Goal: Information Seeking & Learning: Compare options

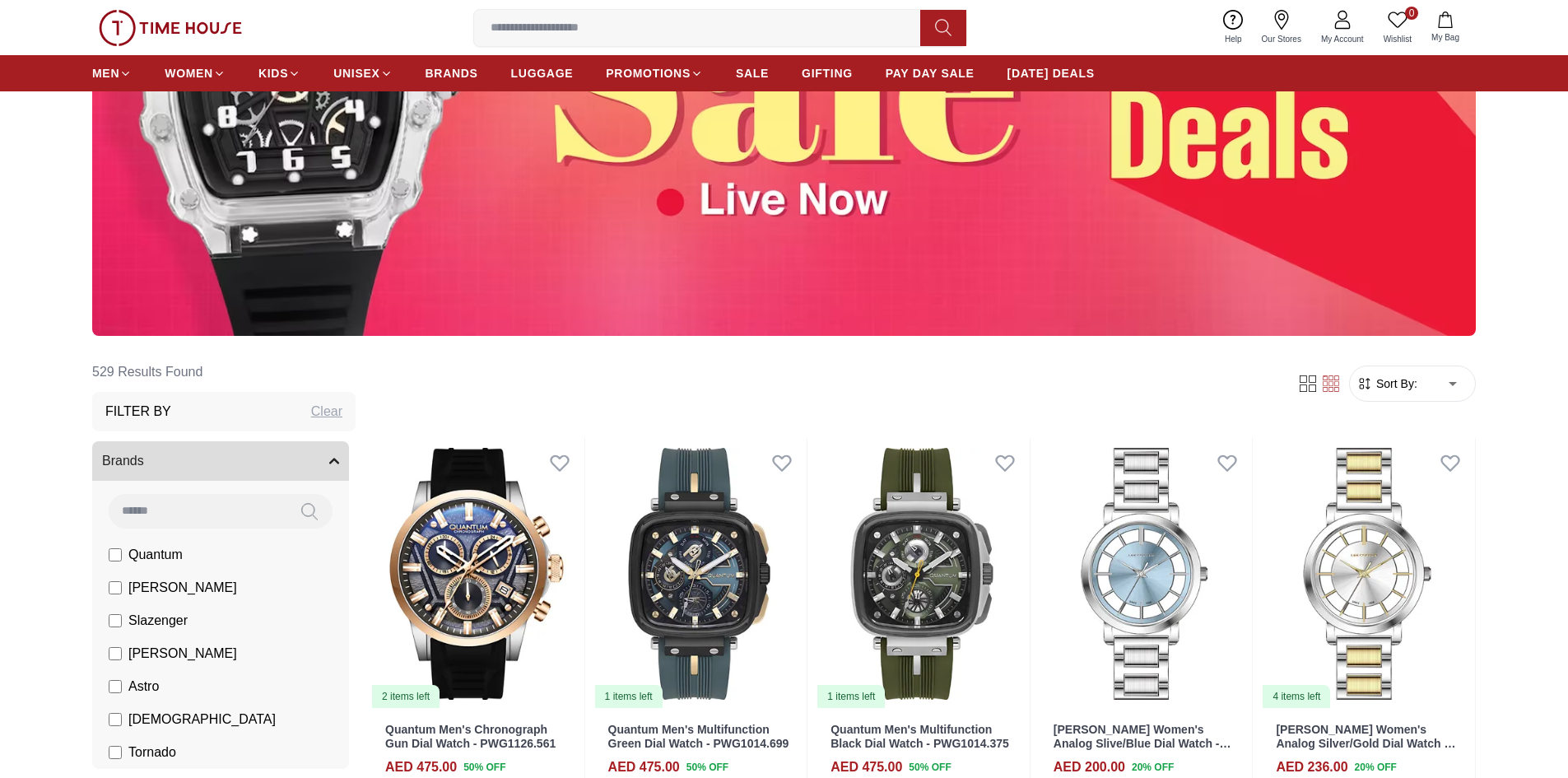
scroll to position [412, 0]
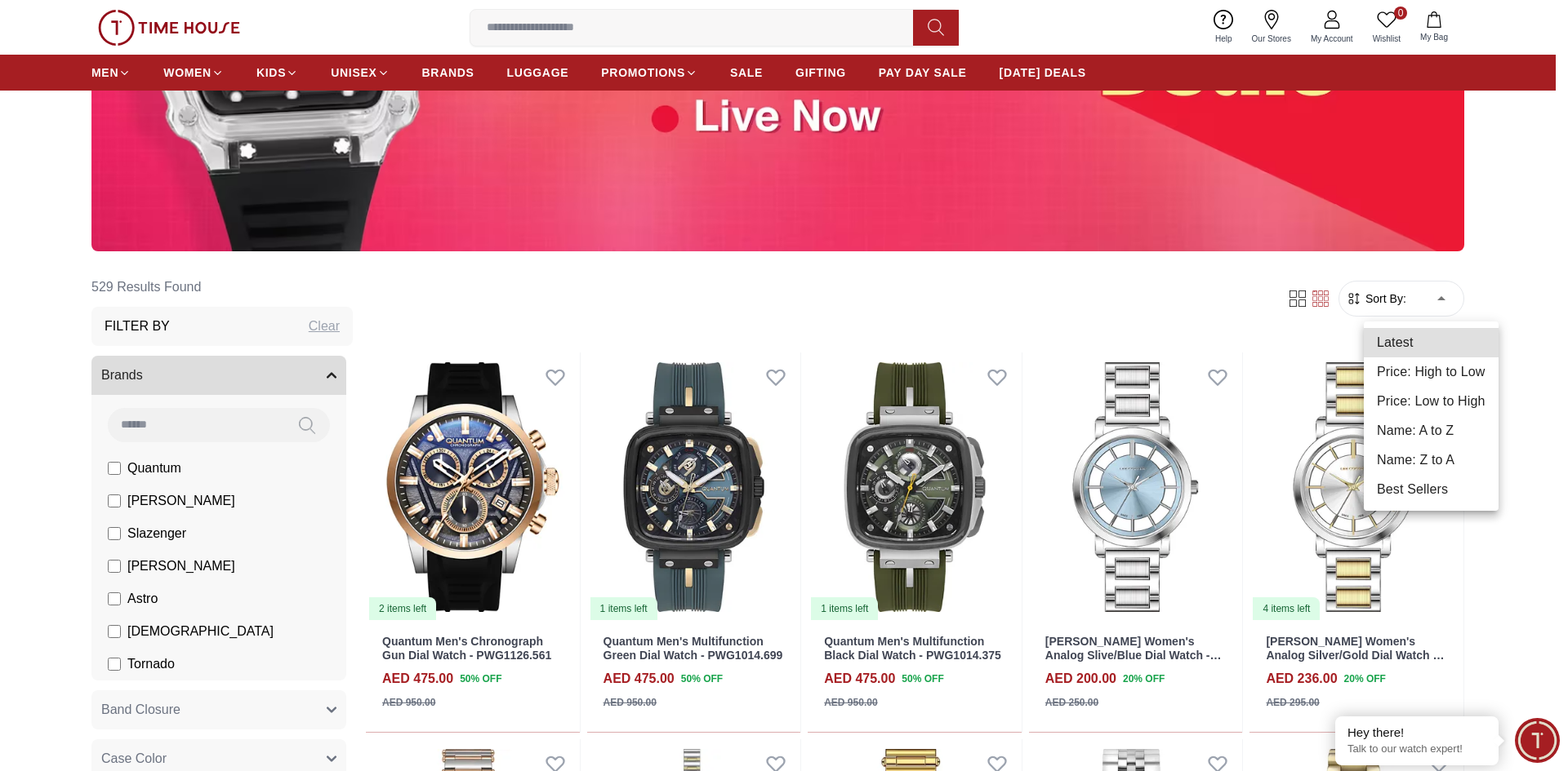
click at [1425, 400] on li "Price: Low to High" at bounding box center [1431, 401] width 134 height 30
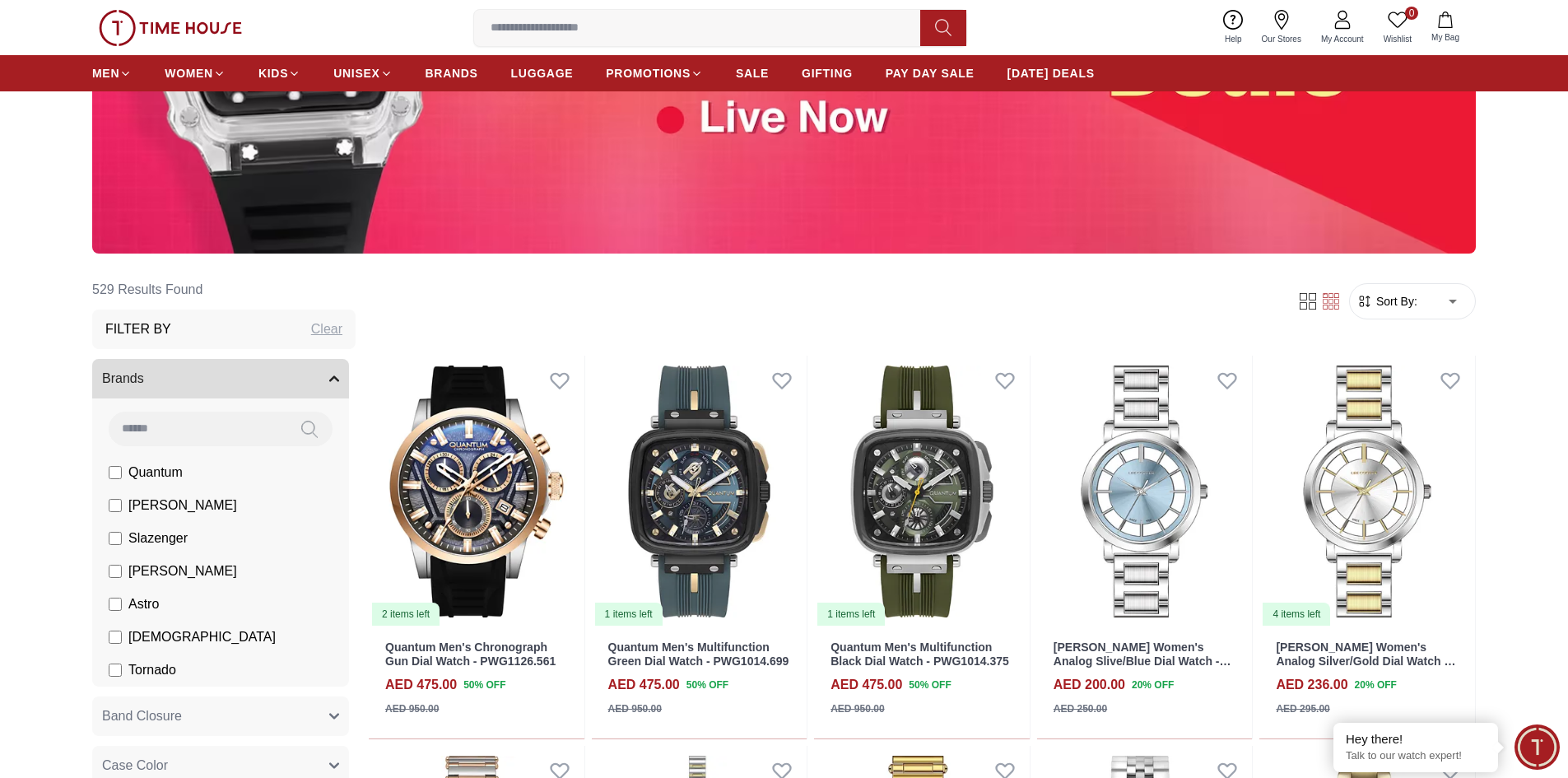
type input "*"
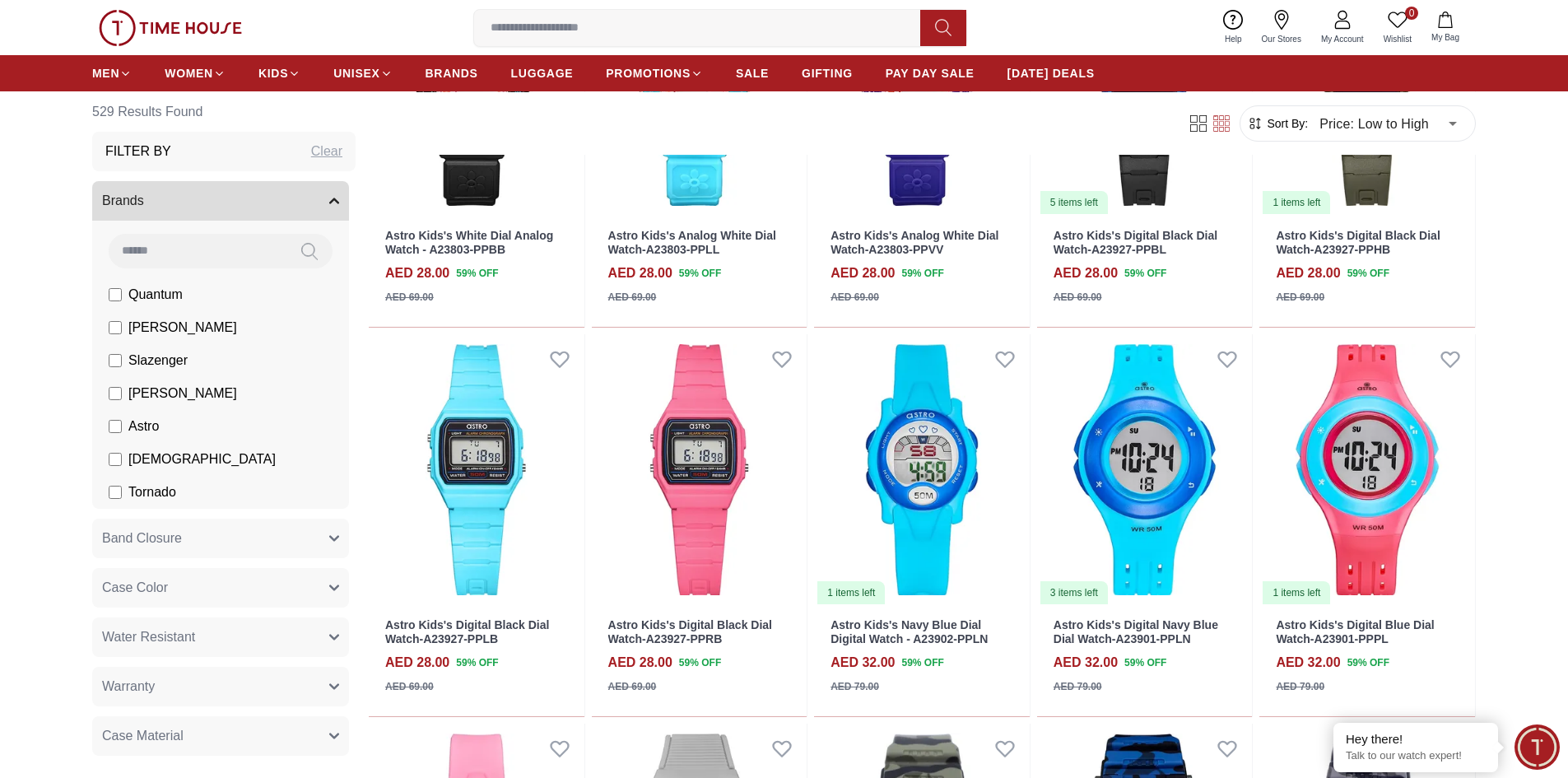
scroll to position [577, 0]
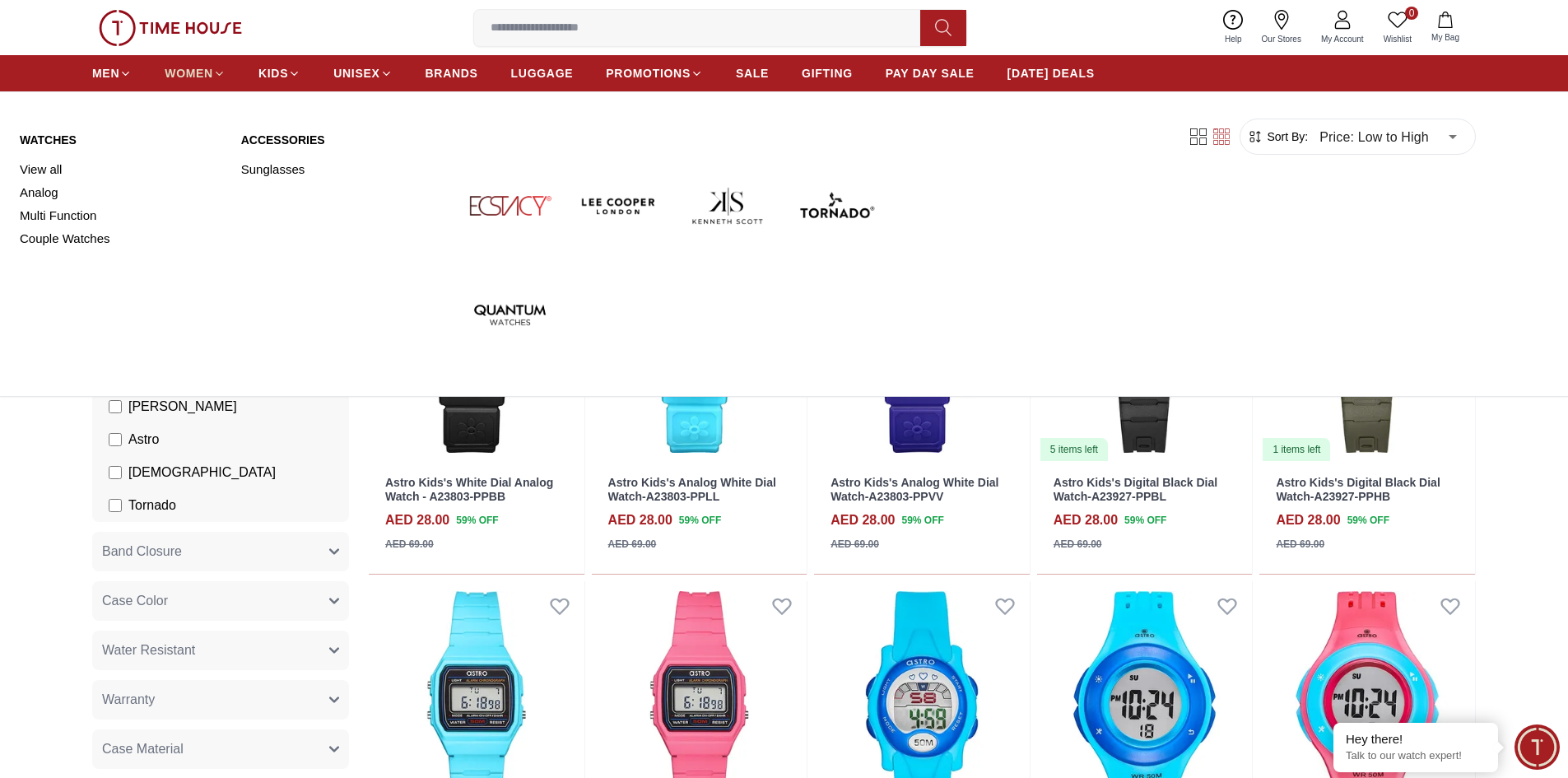
click at [205, 72] on span "WOMEN" at bounding box center [188, 73] width 49 height 17
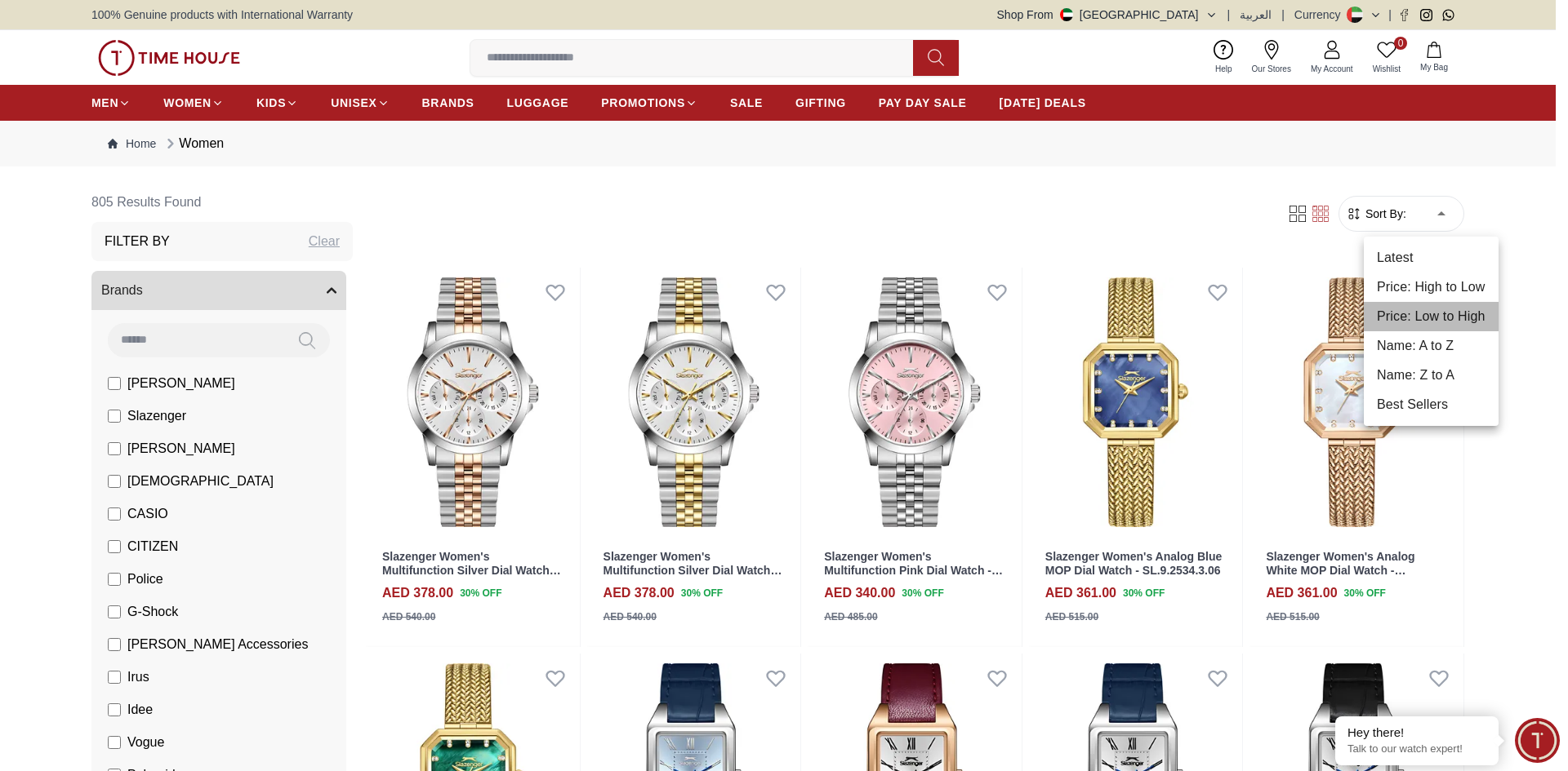
click at [1428, 313] on li "Price: Low to High" at bounding box center [1431, 317] width 134 height 30
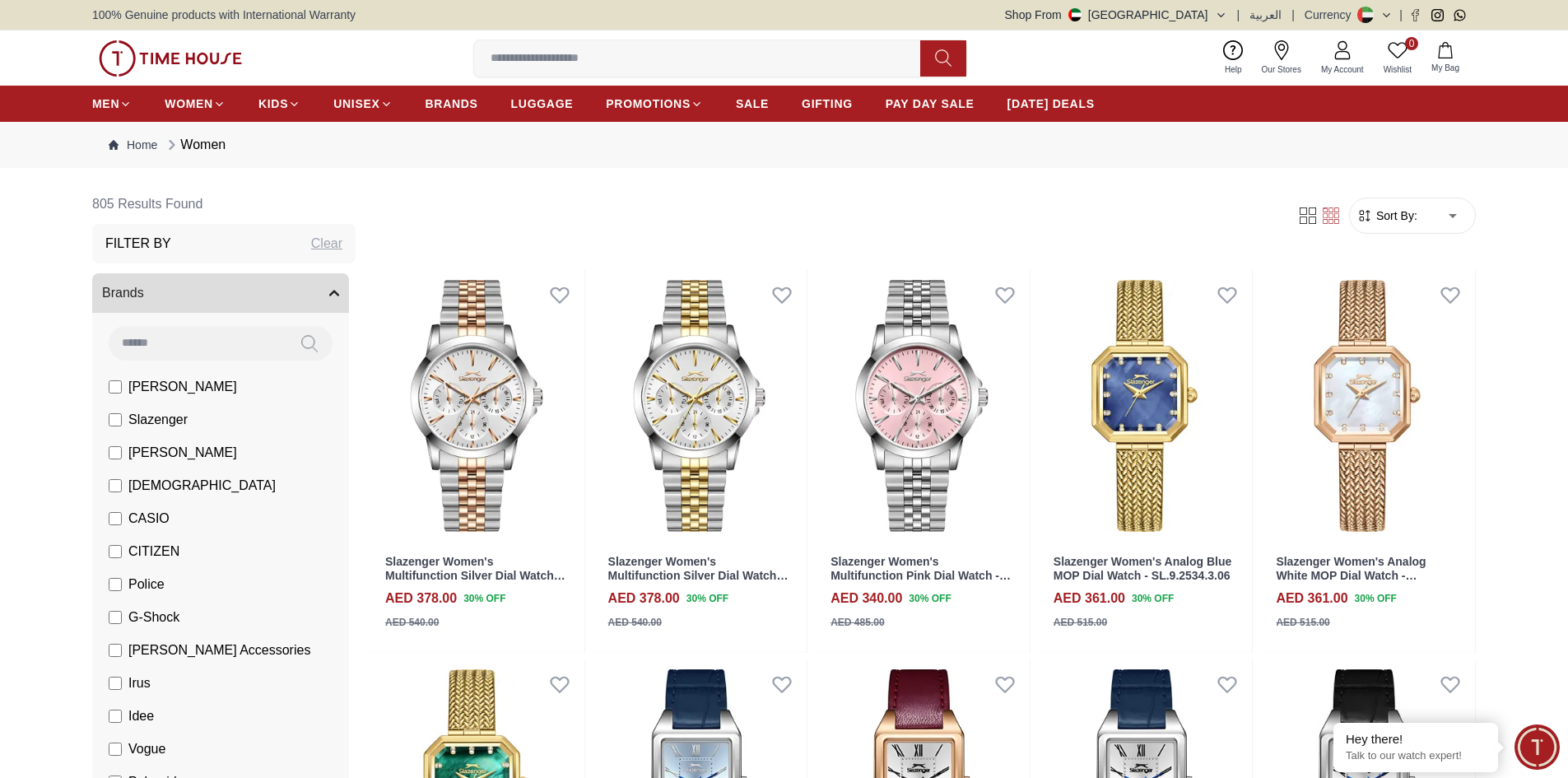
type input "*"
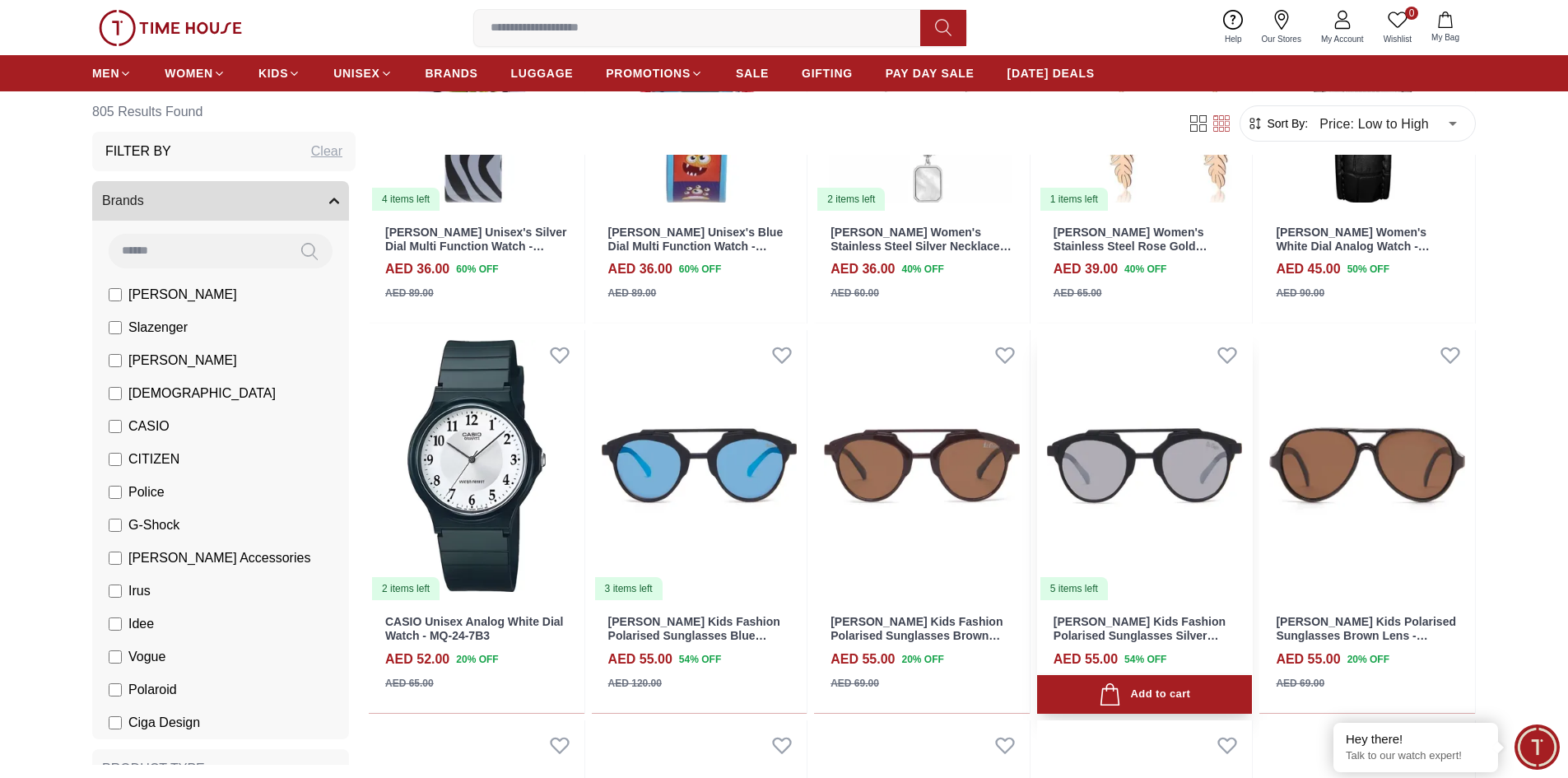
scroll to position [495, 0]
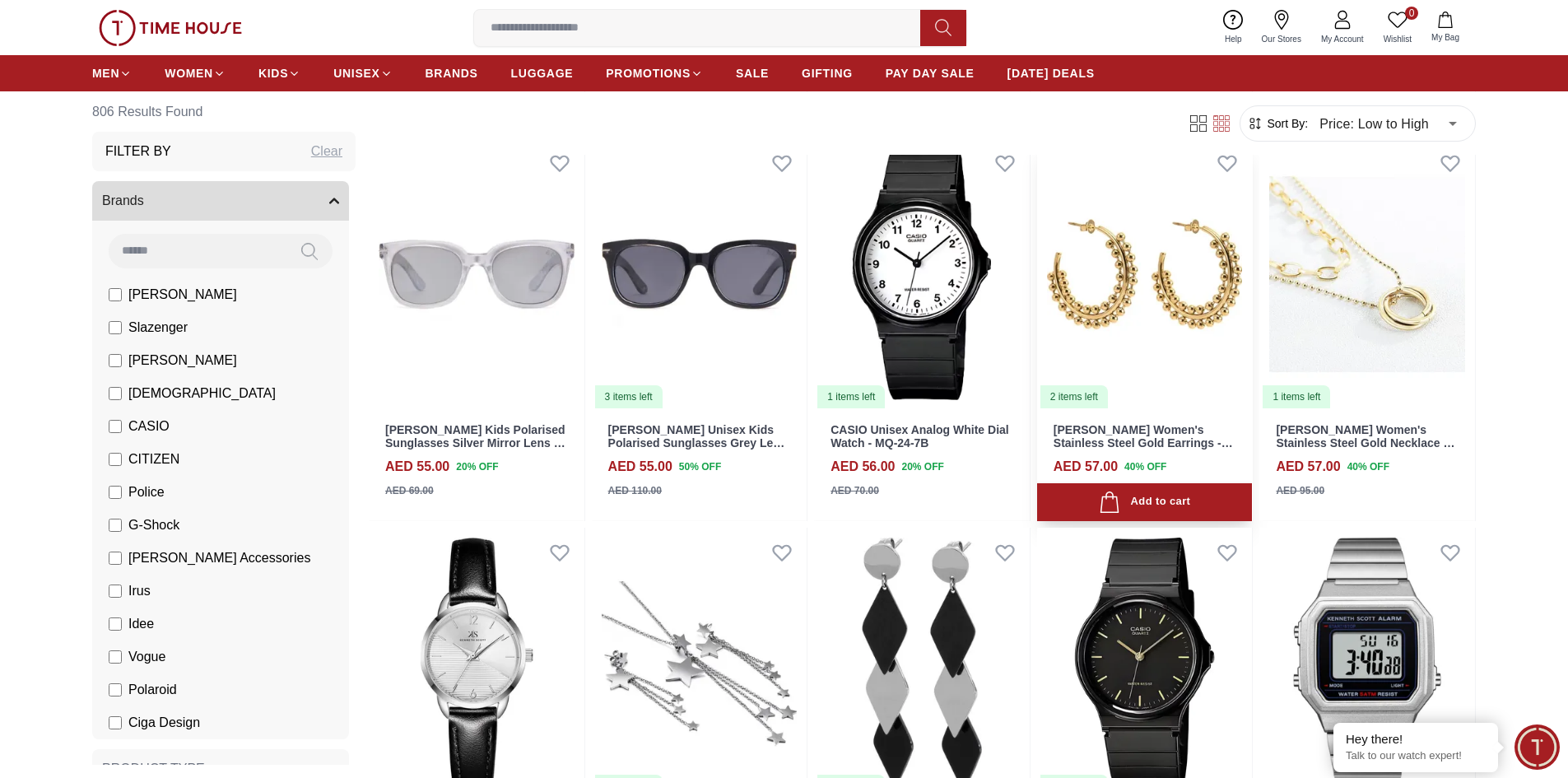
scroll to position [2553, 0]
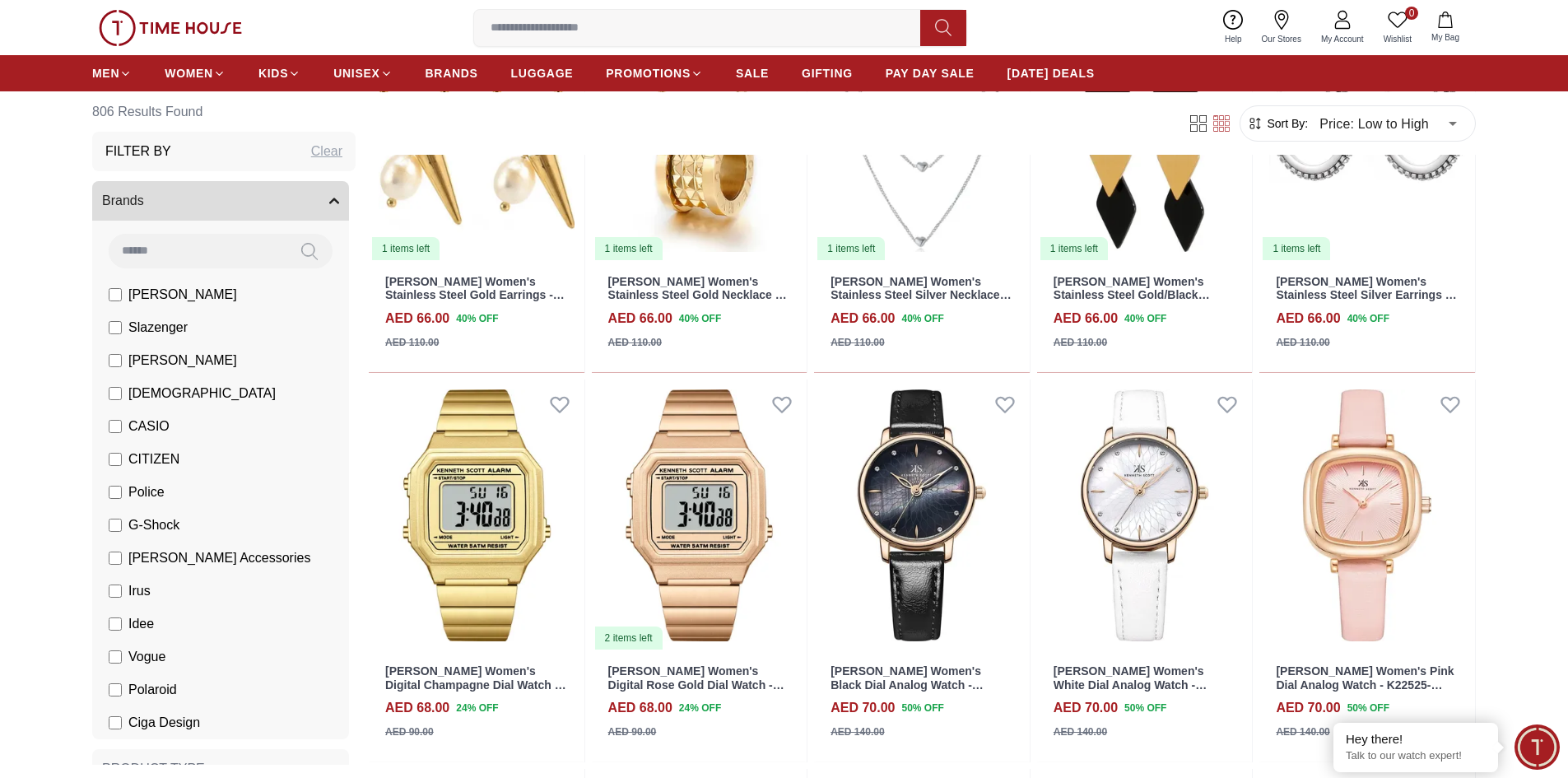
scroll to position [3872, 0]
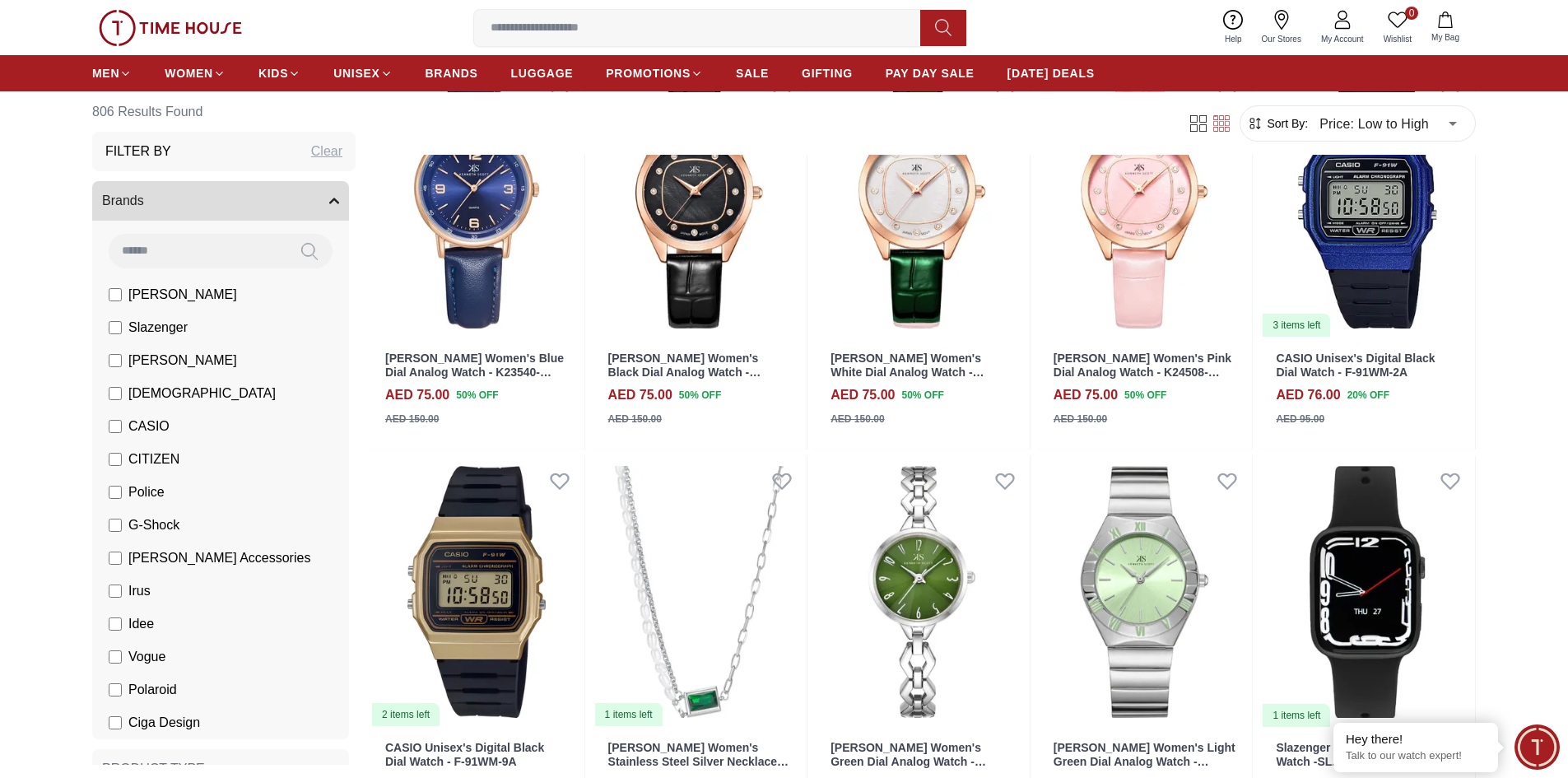
scroll to position [5437, 0]
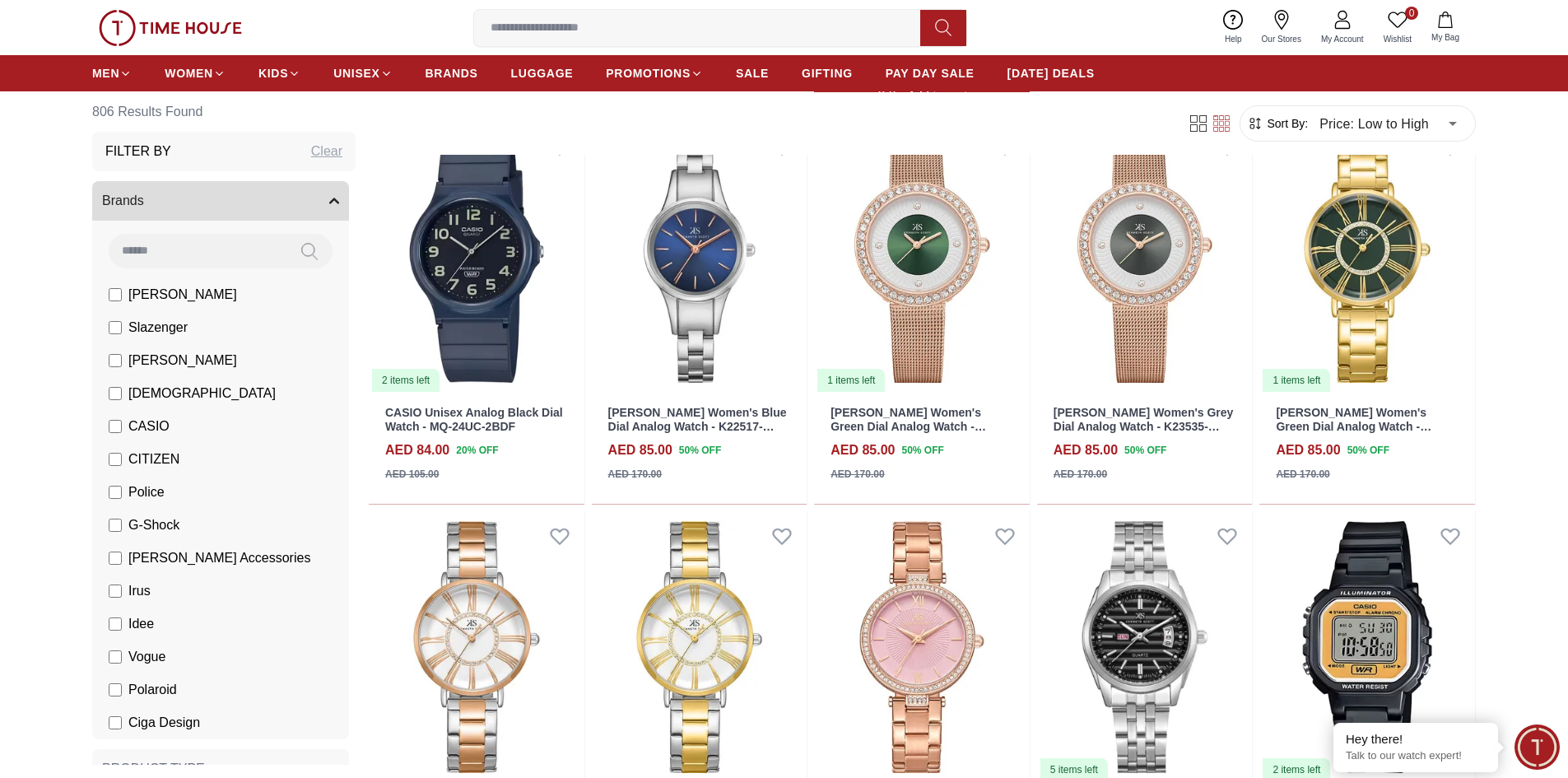
scroll to position [7331, 0]
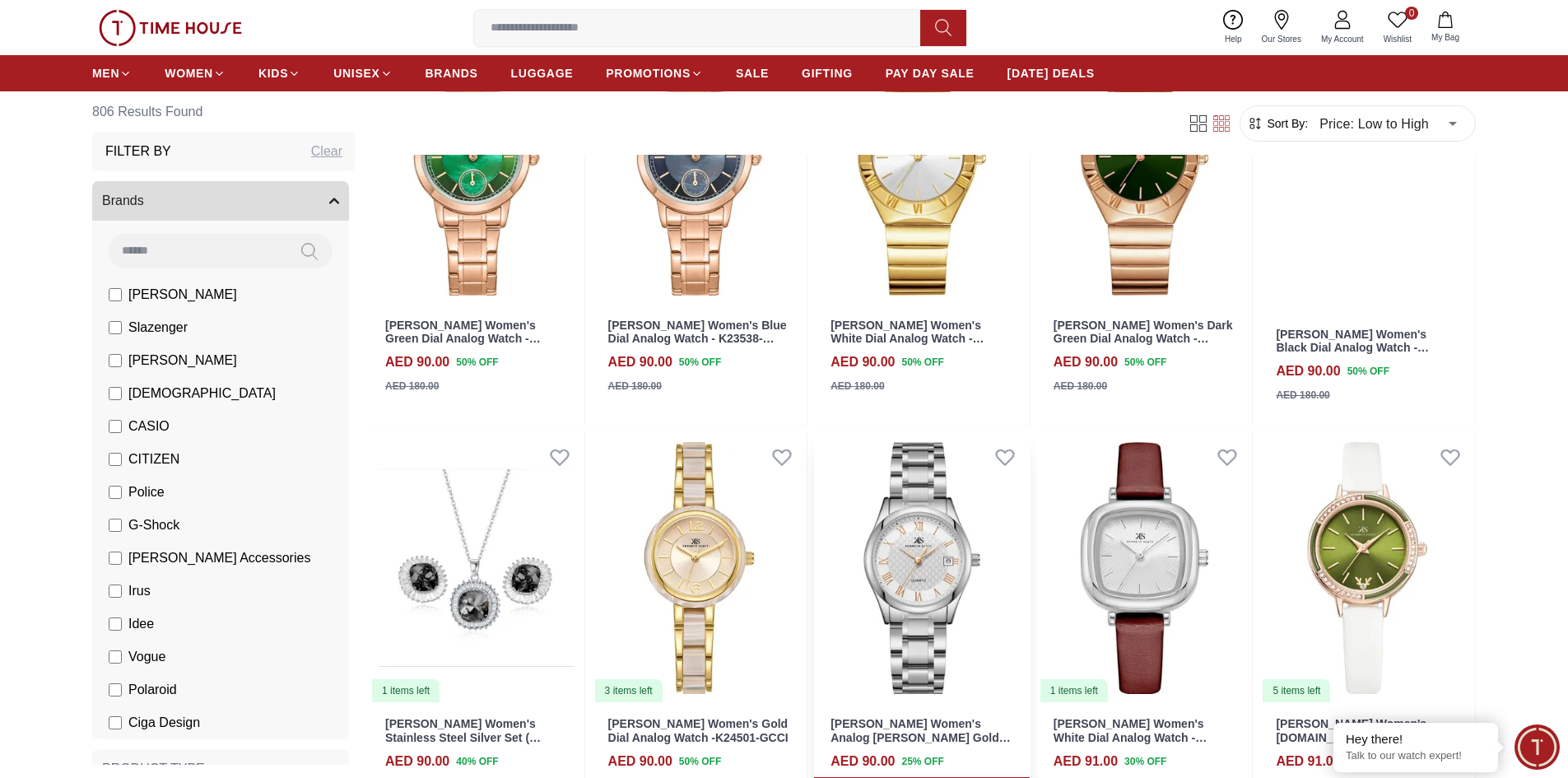
scroll to position [8979, 0]
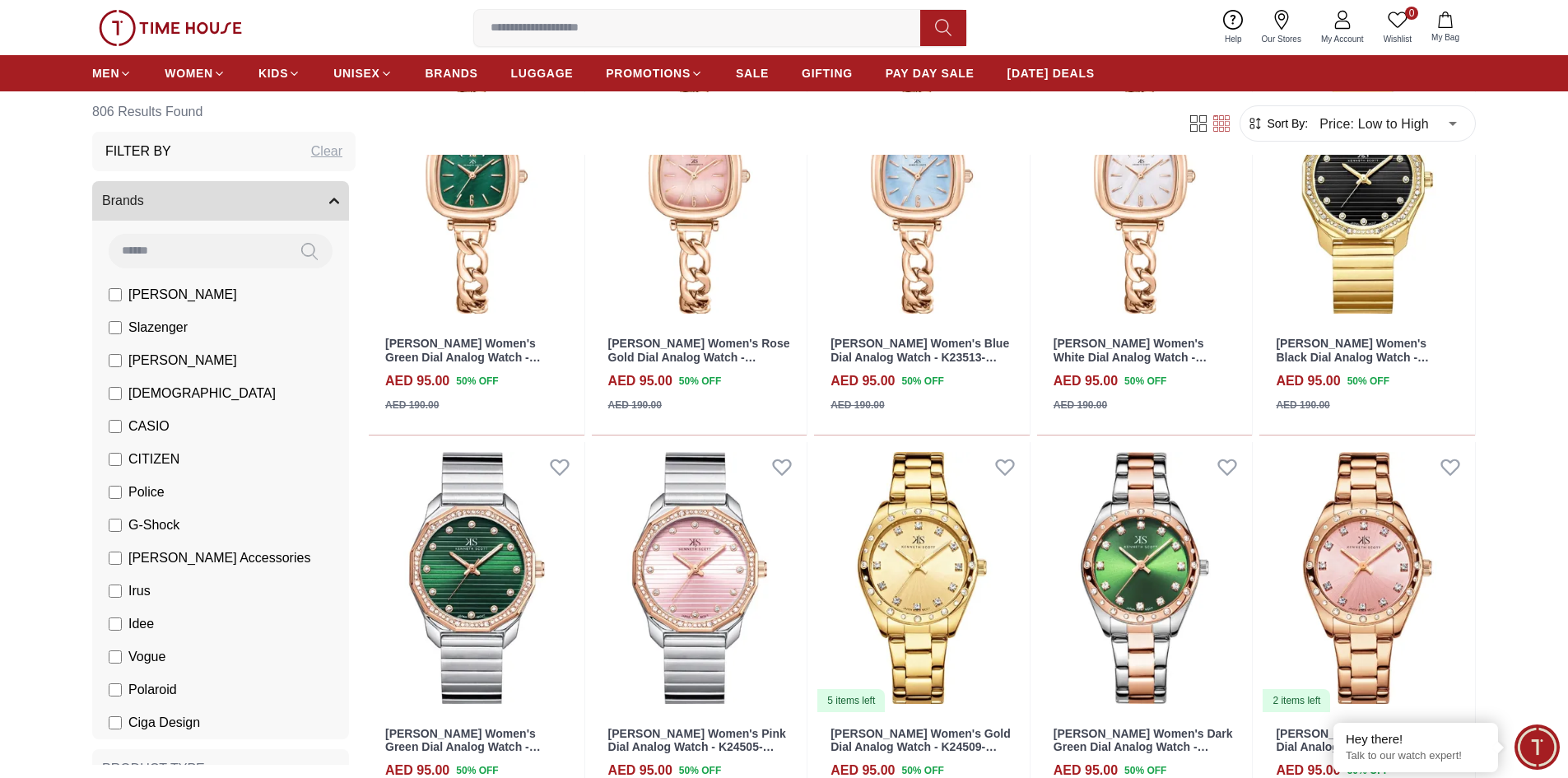
scroll to position [10544, 0]
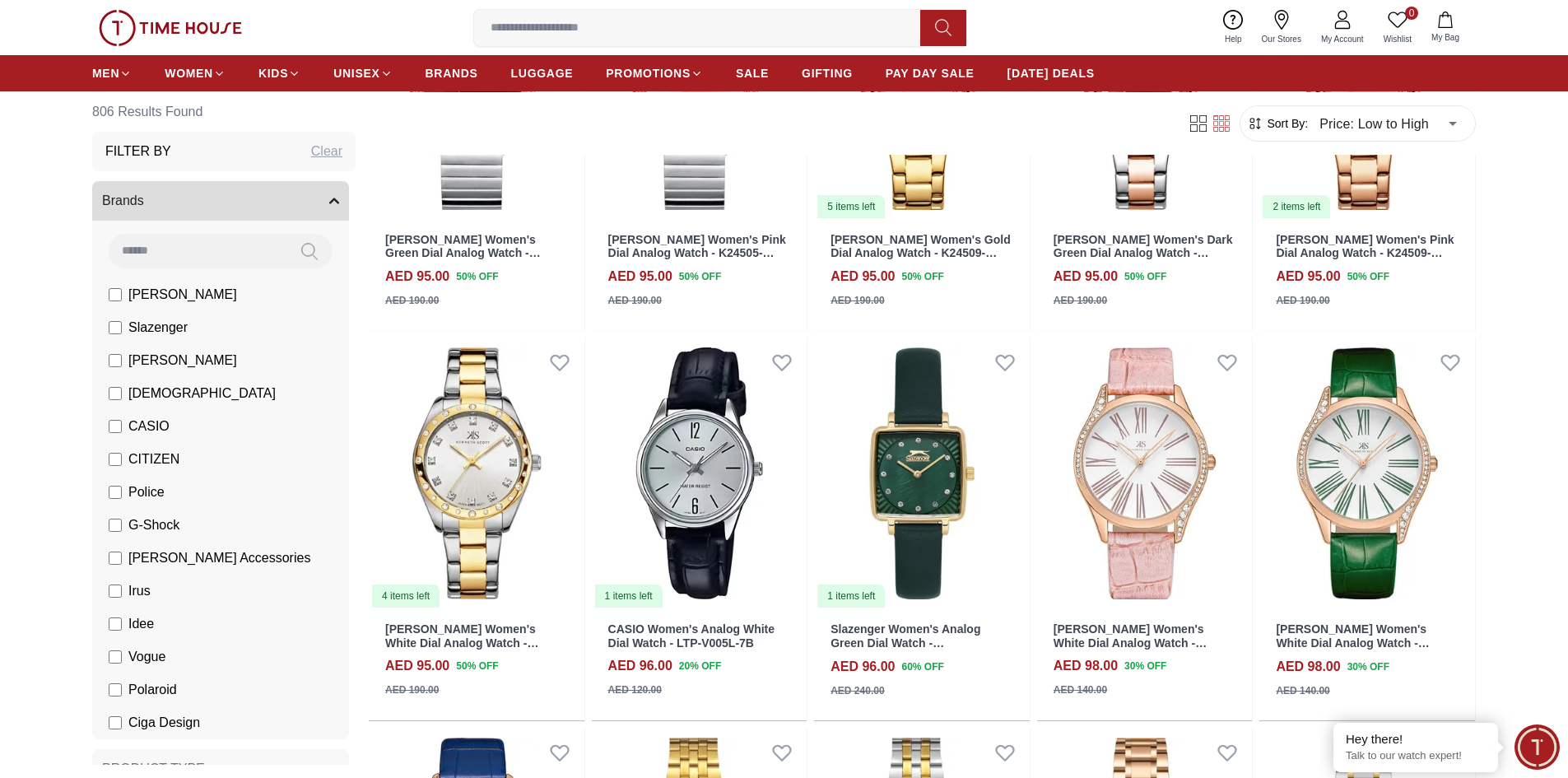
scroll to position [11039, 0]
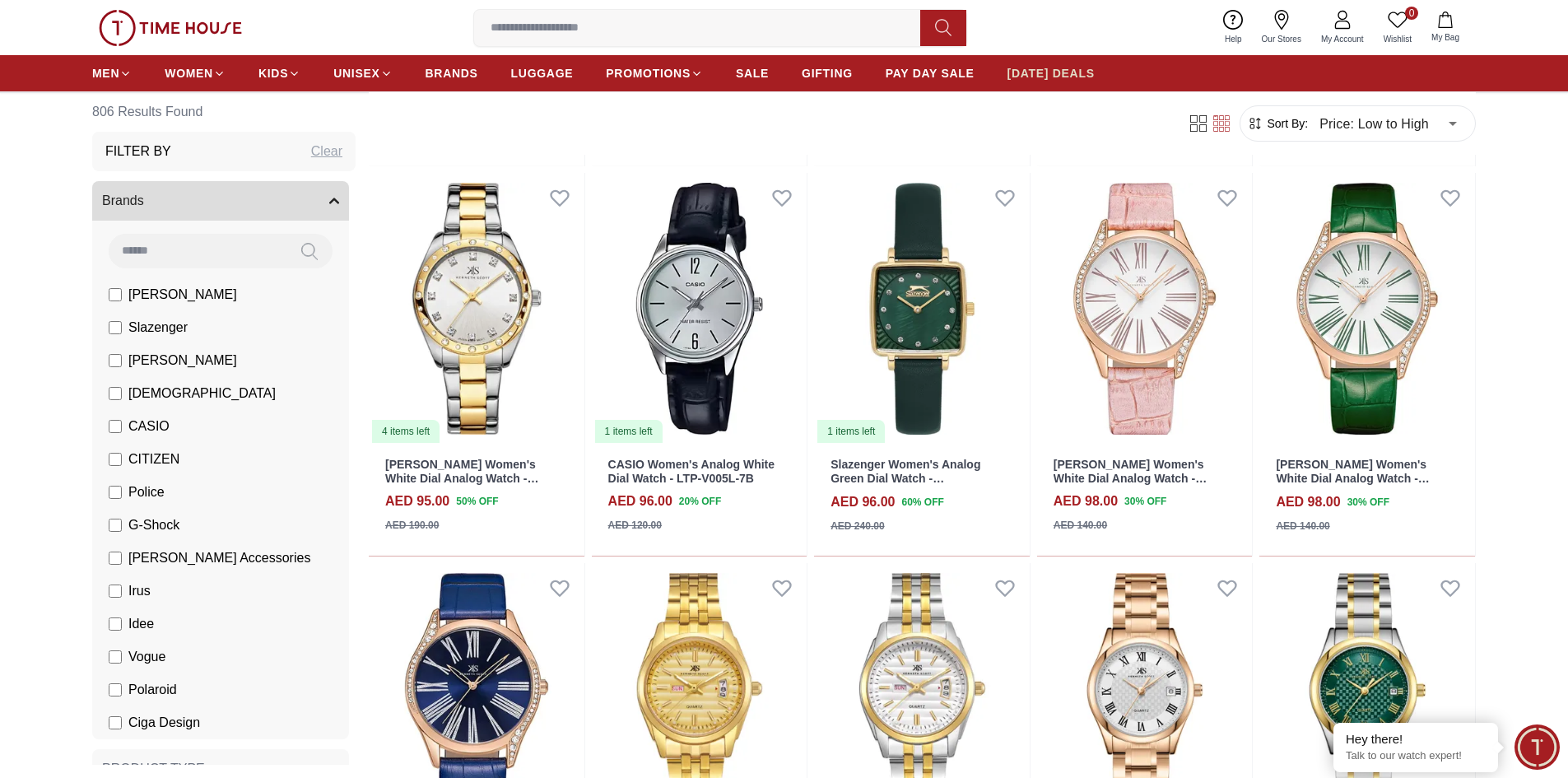
click at [1059, 70] on span "[DATE] DEALS" at bounding box center [1052, 73] width 88 height 17
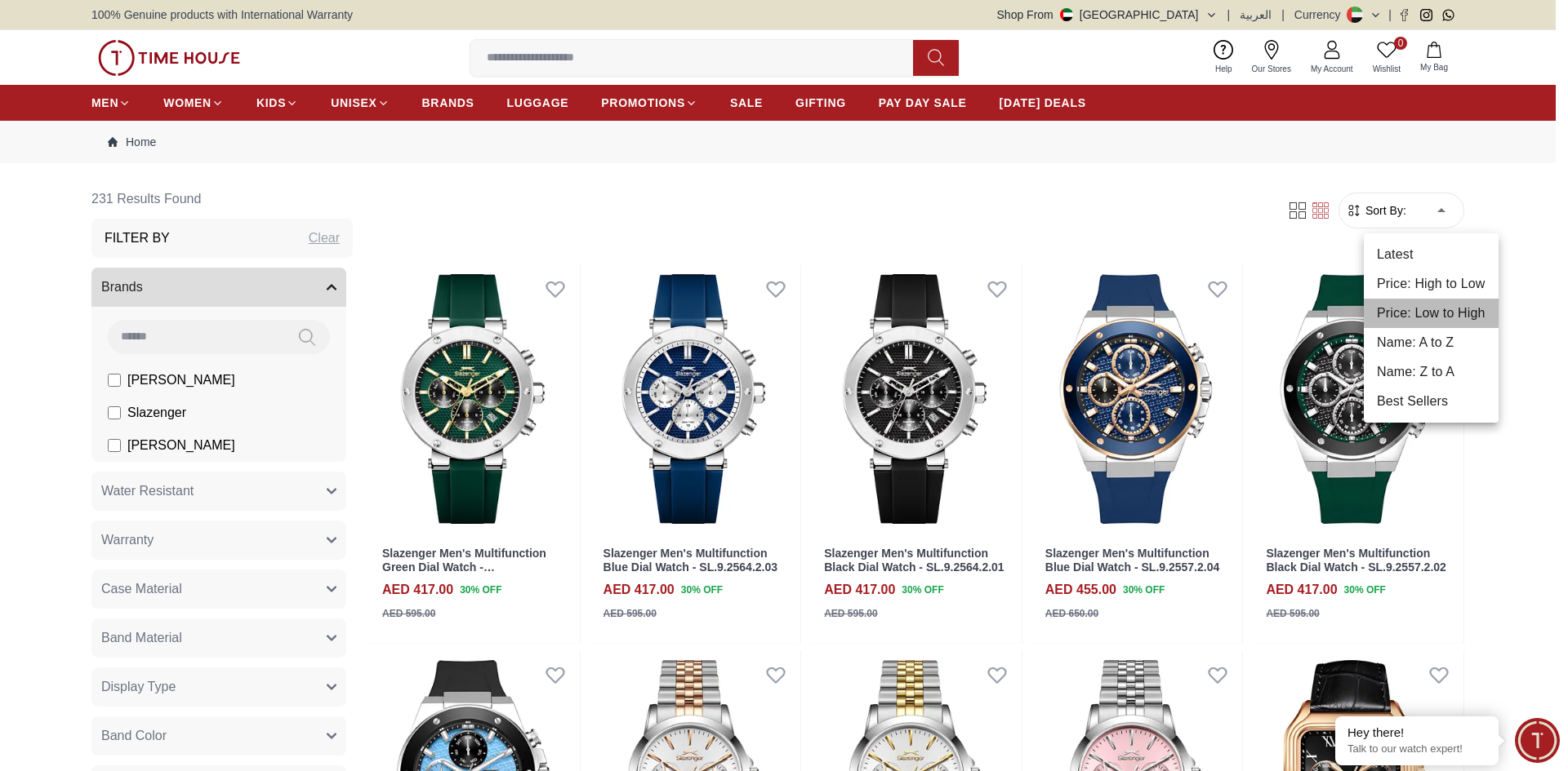
click at [1433, 313] on li "Price: Low to High" at bounding box center [1431, 313] width 134 height 30
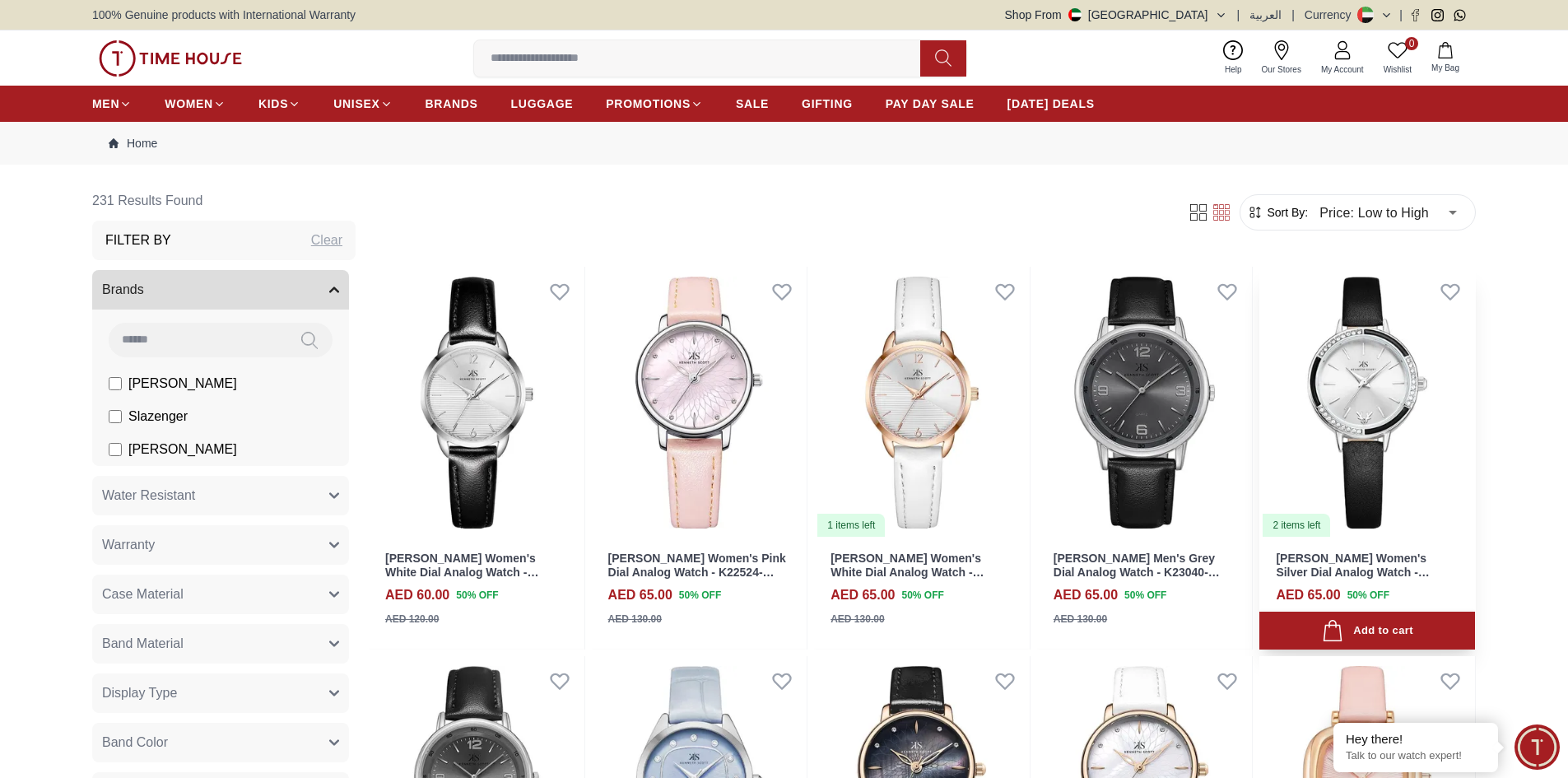
scroll to position [247, 0]
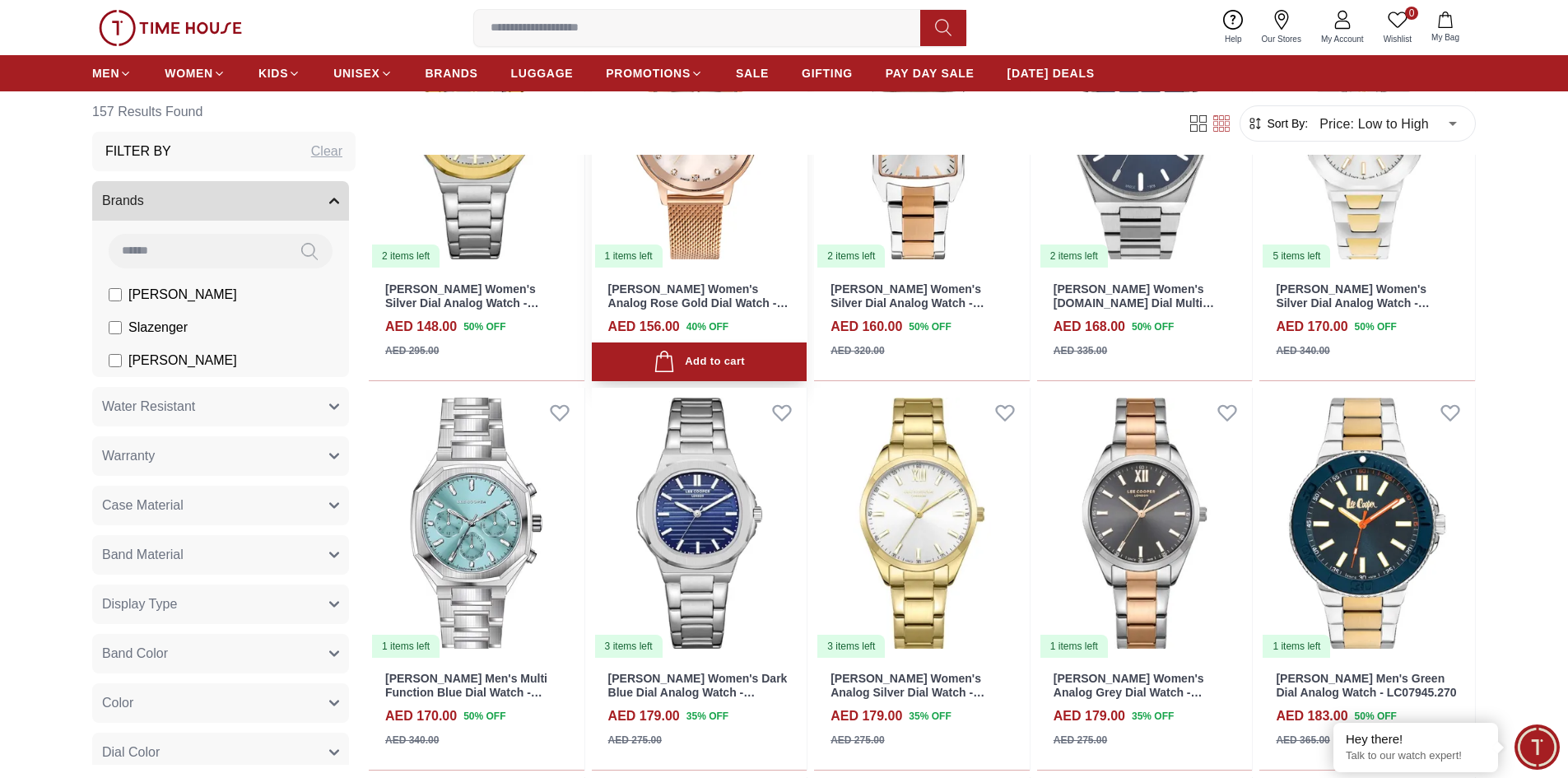
scroll to position [741, 0]
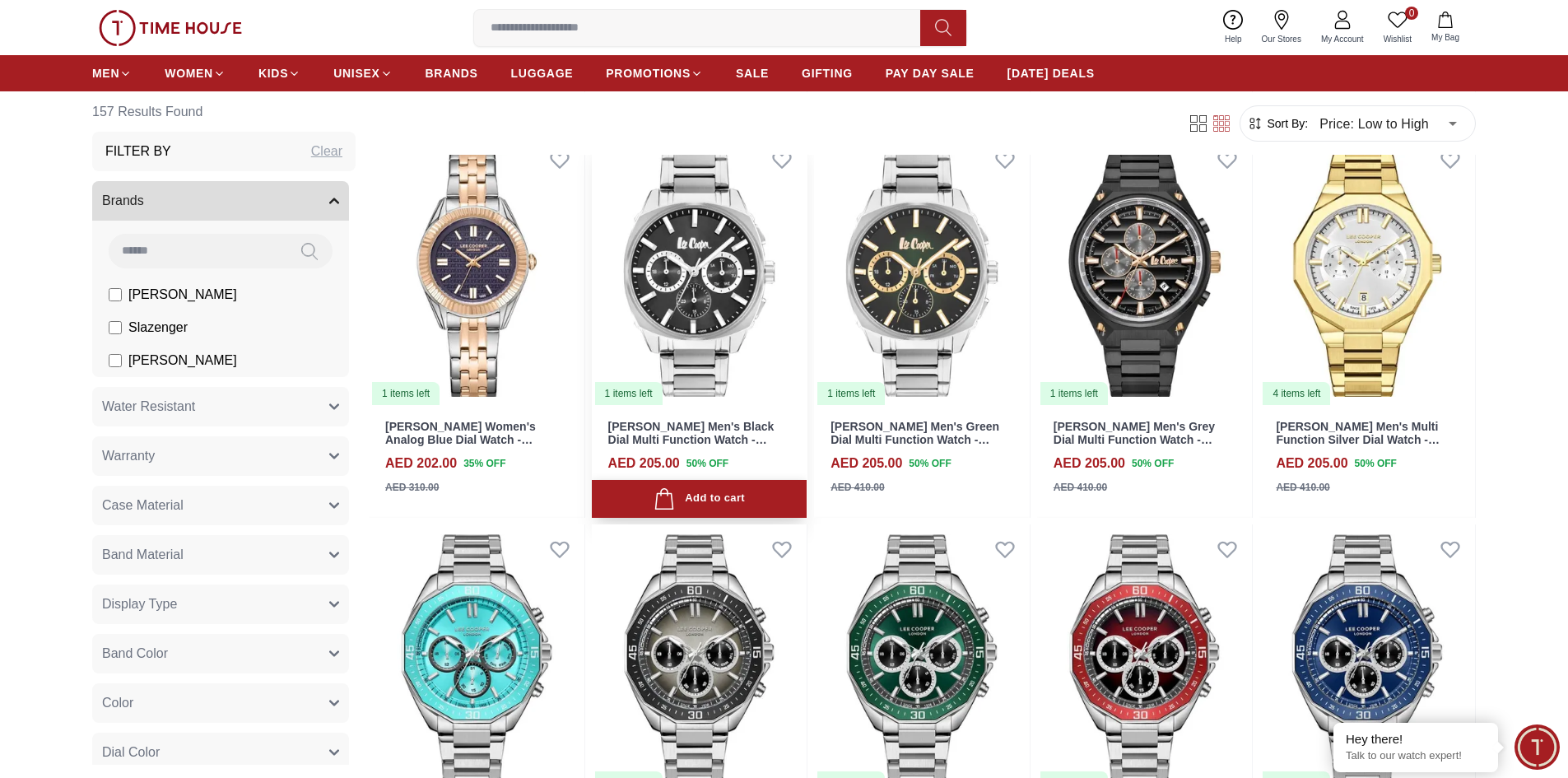
scroll to position [2636, 0]
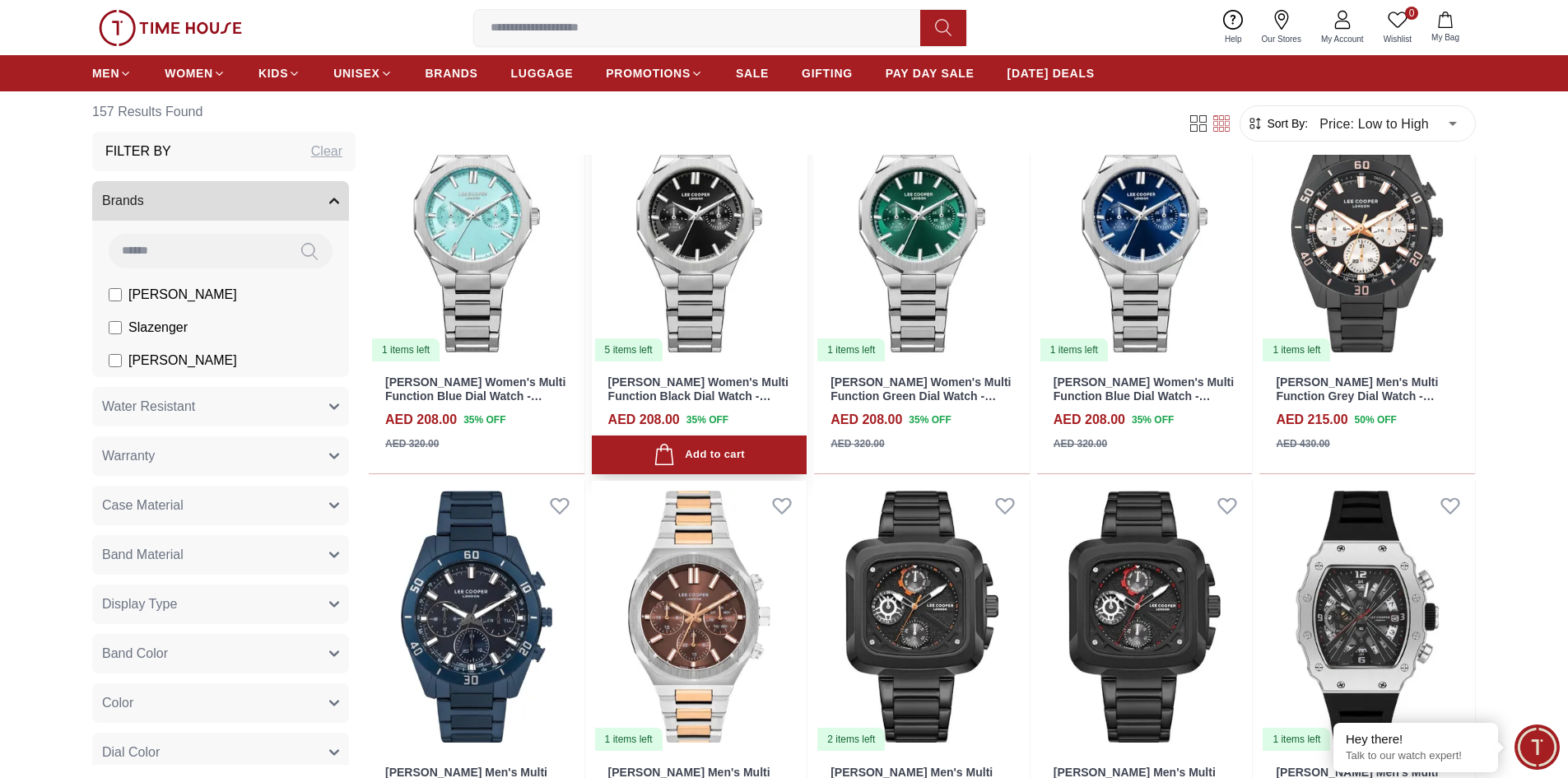
scroll to position [3377, 0]
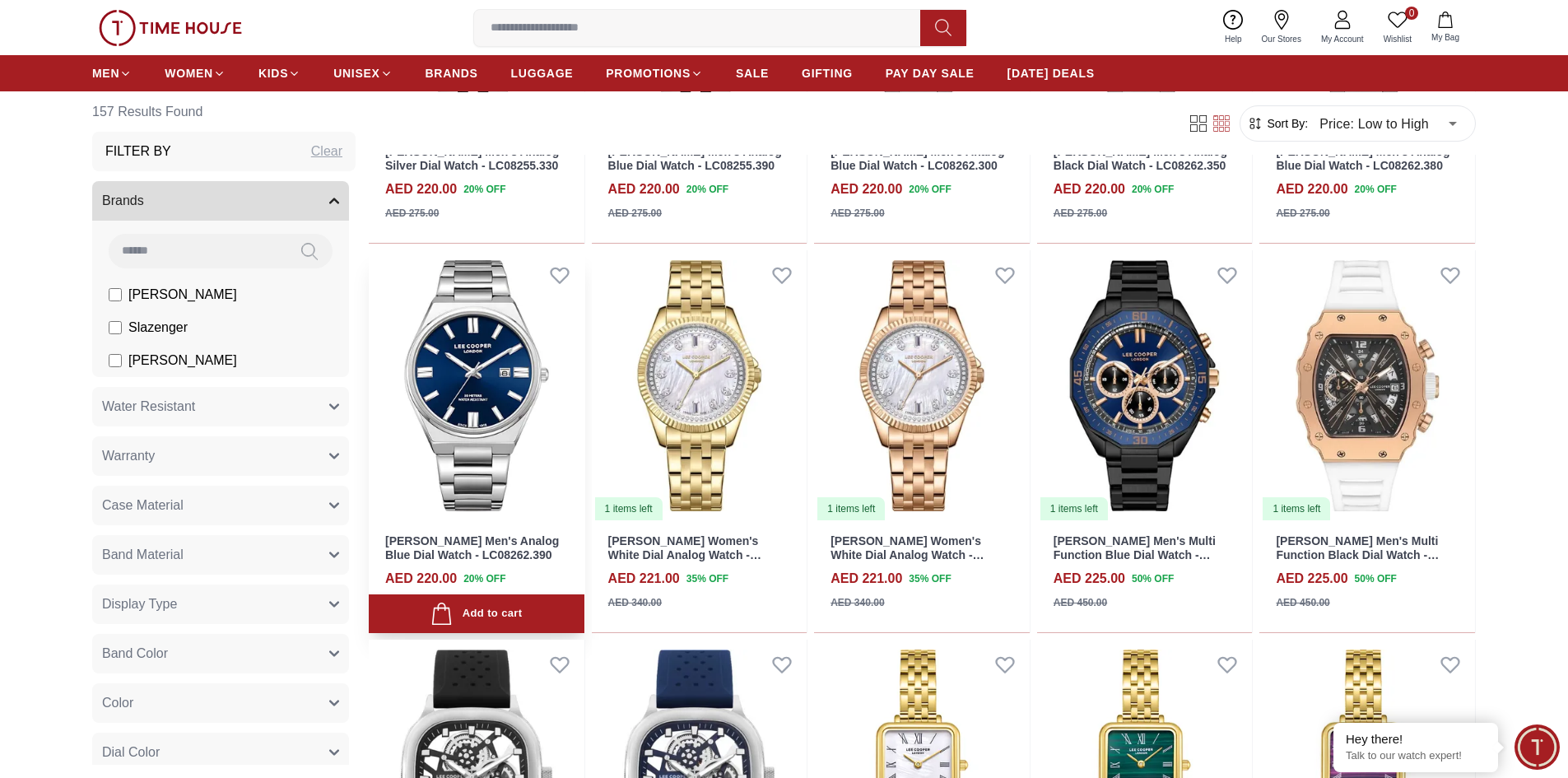
scroll to position [4366, 0]
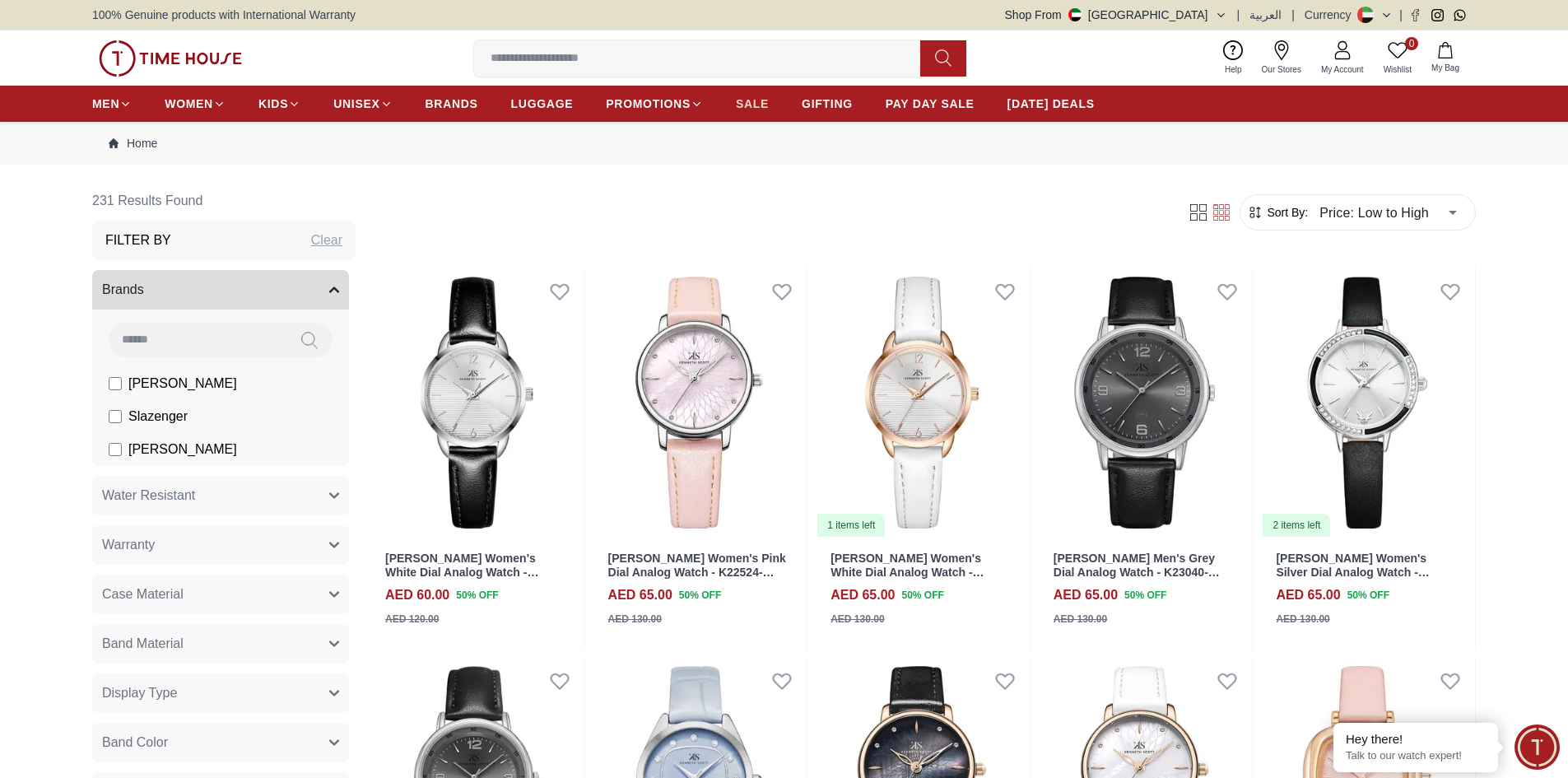
click at [750, 106] on span "SALE" at bounding box center [752, 104] width 33 height 17
type input "******"
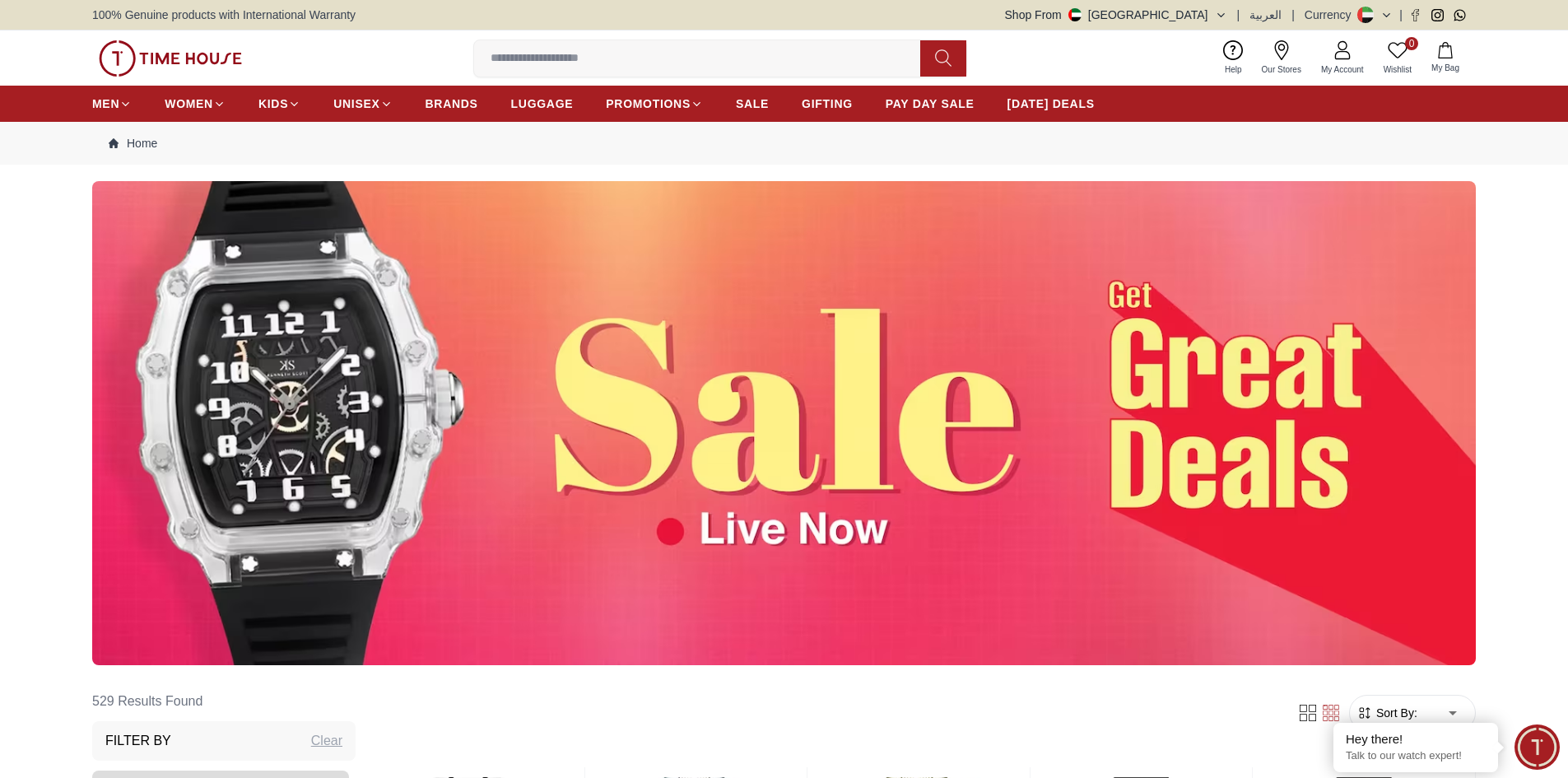
scroll to position [165, 0]
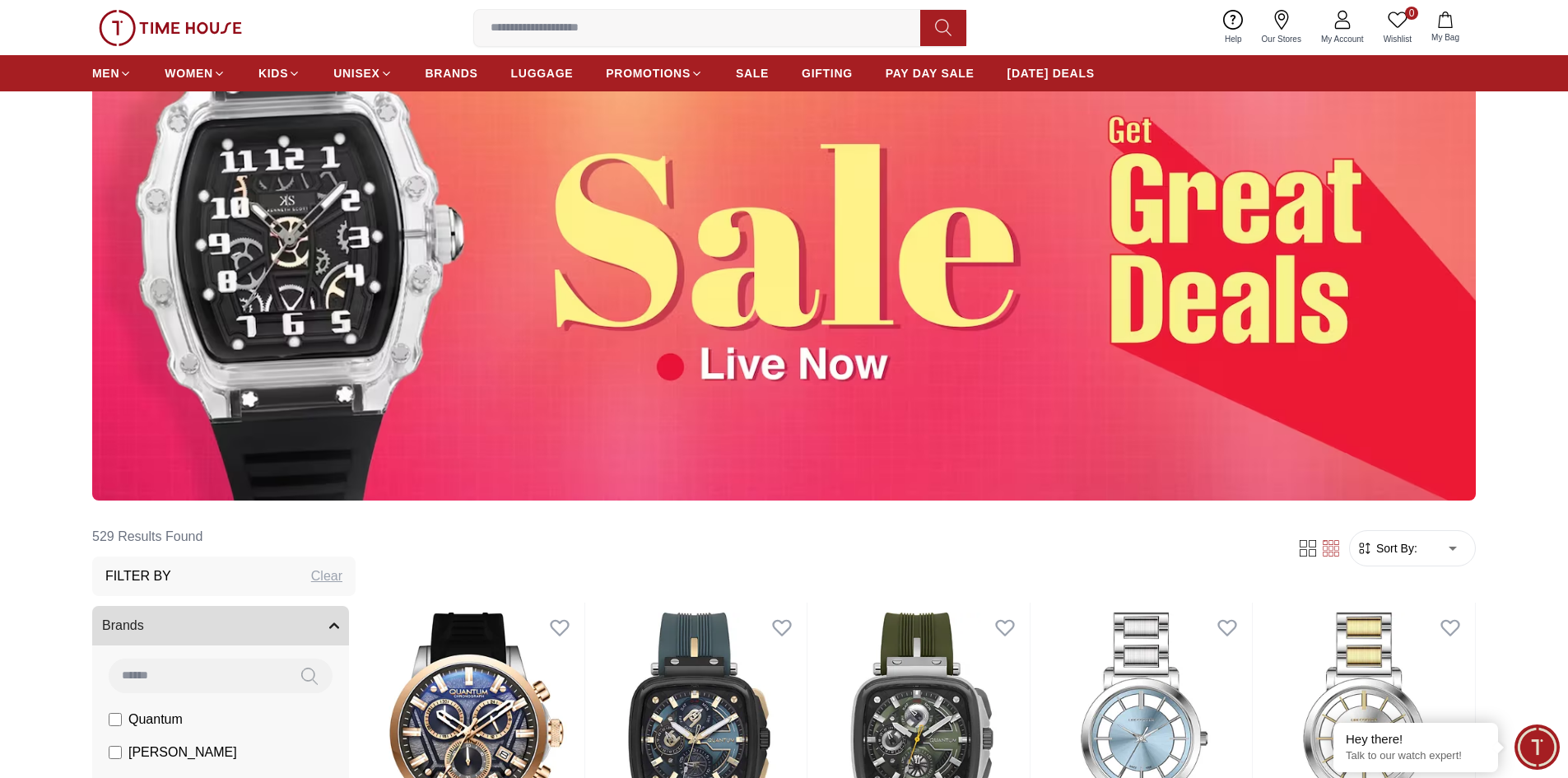
click at [296, 251] on img at bounding box center [784, 259] width 1384 height 485
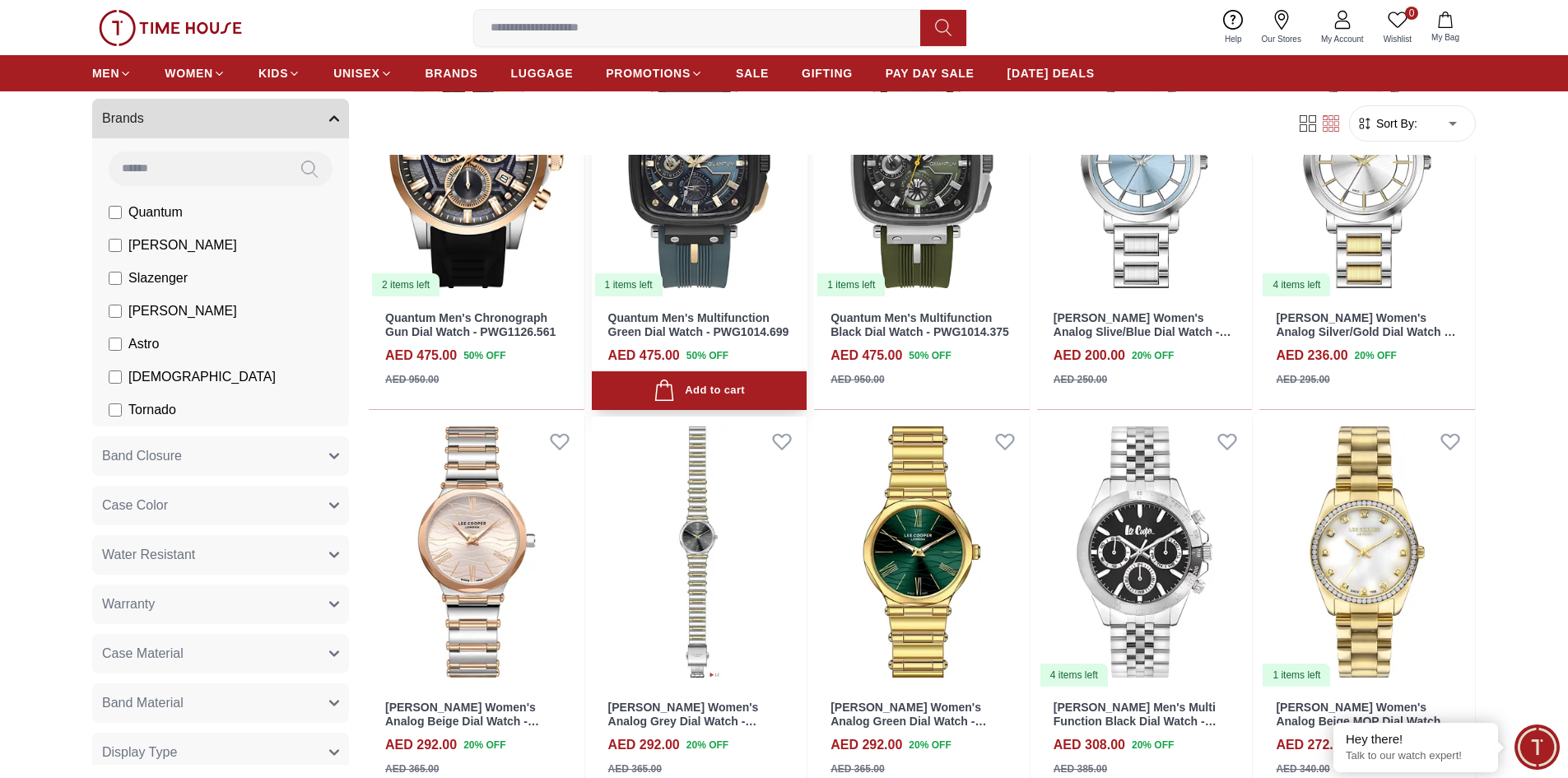
scroll to position [824, 0]
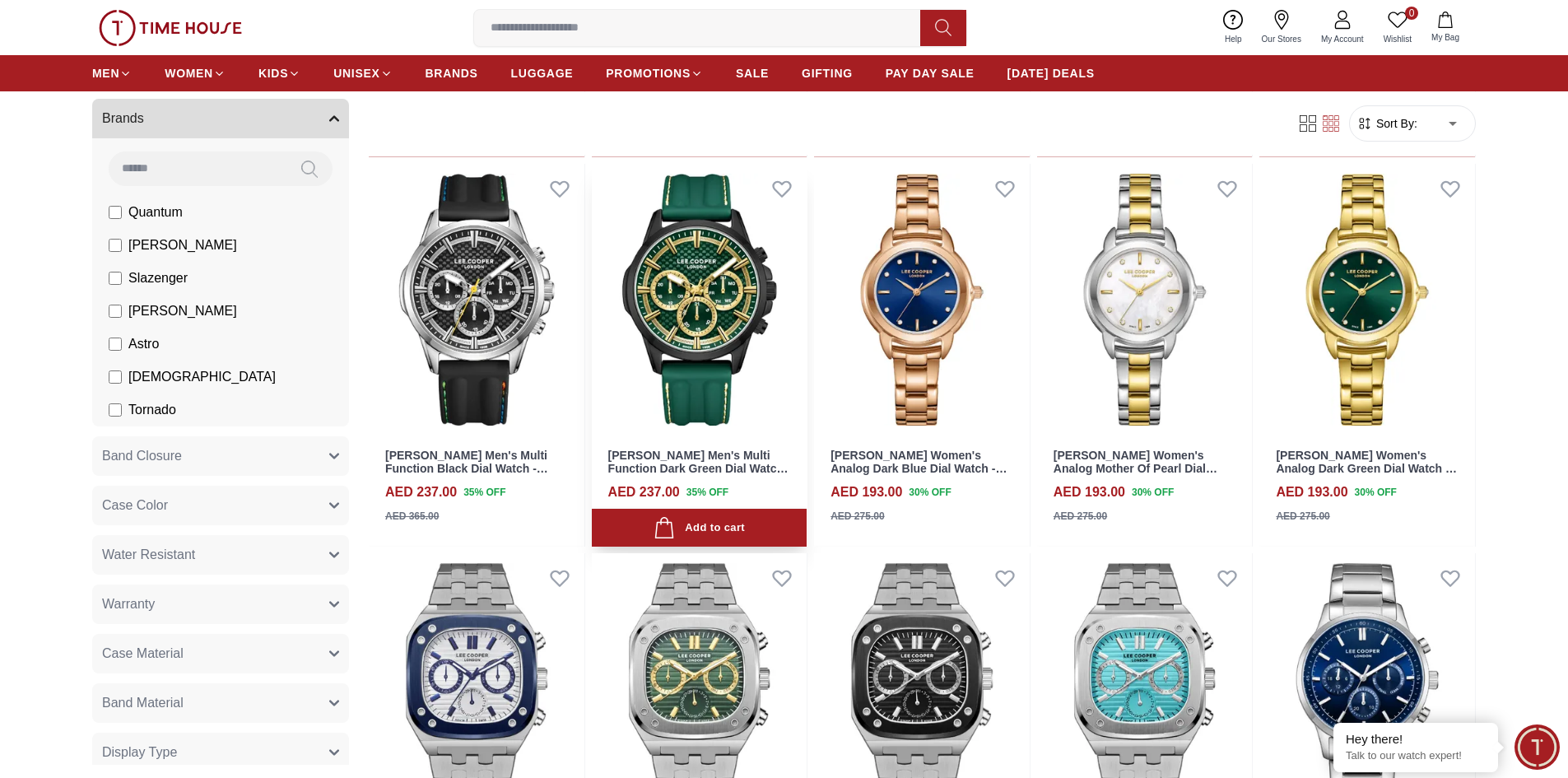
scroll to position [2718, 0]
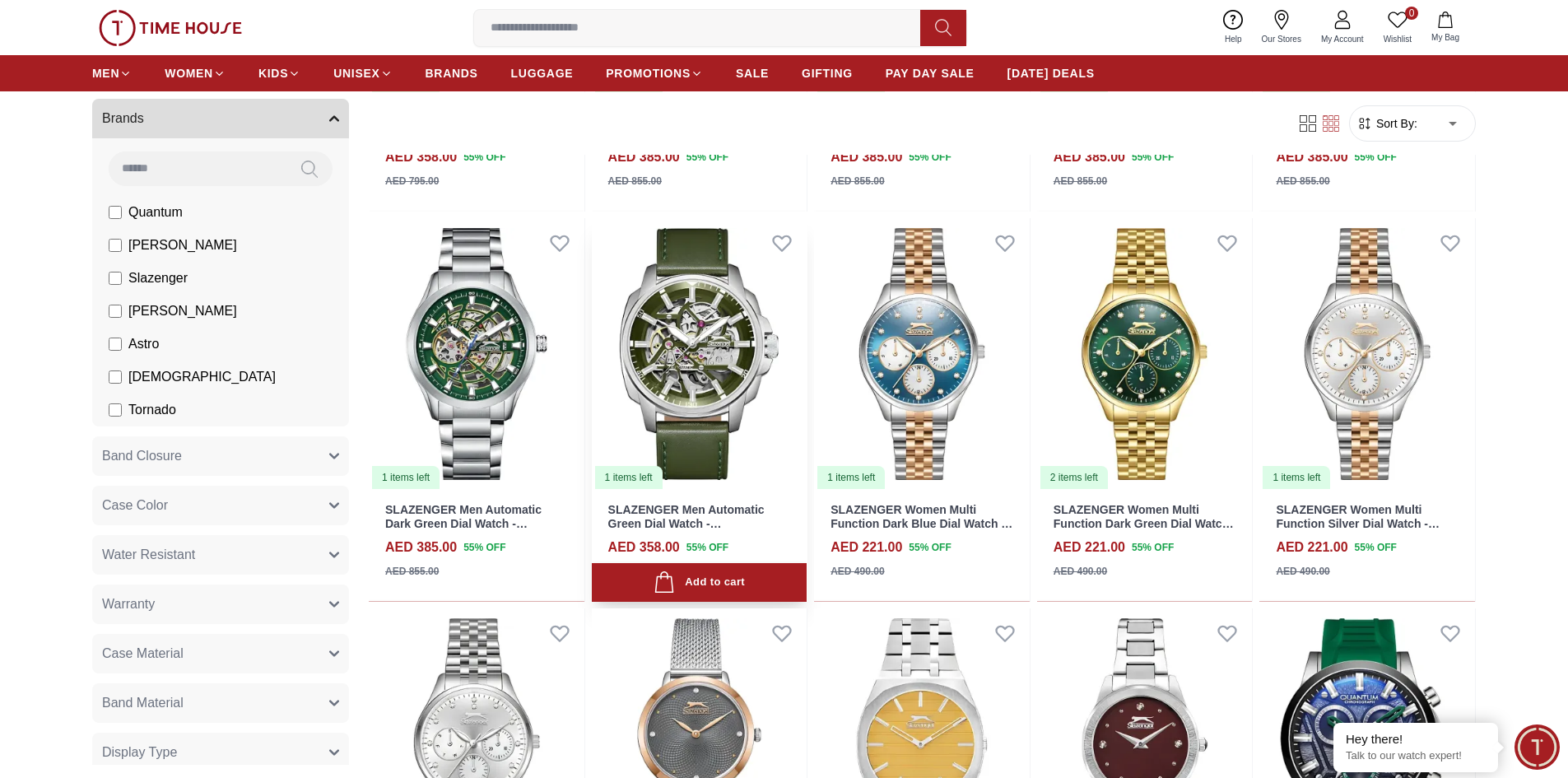
scroll to position [4530, 0]
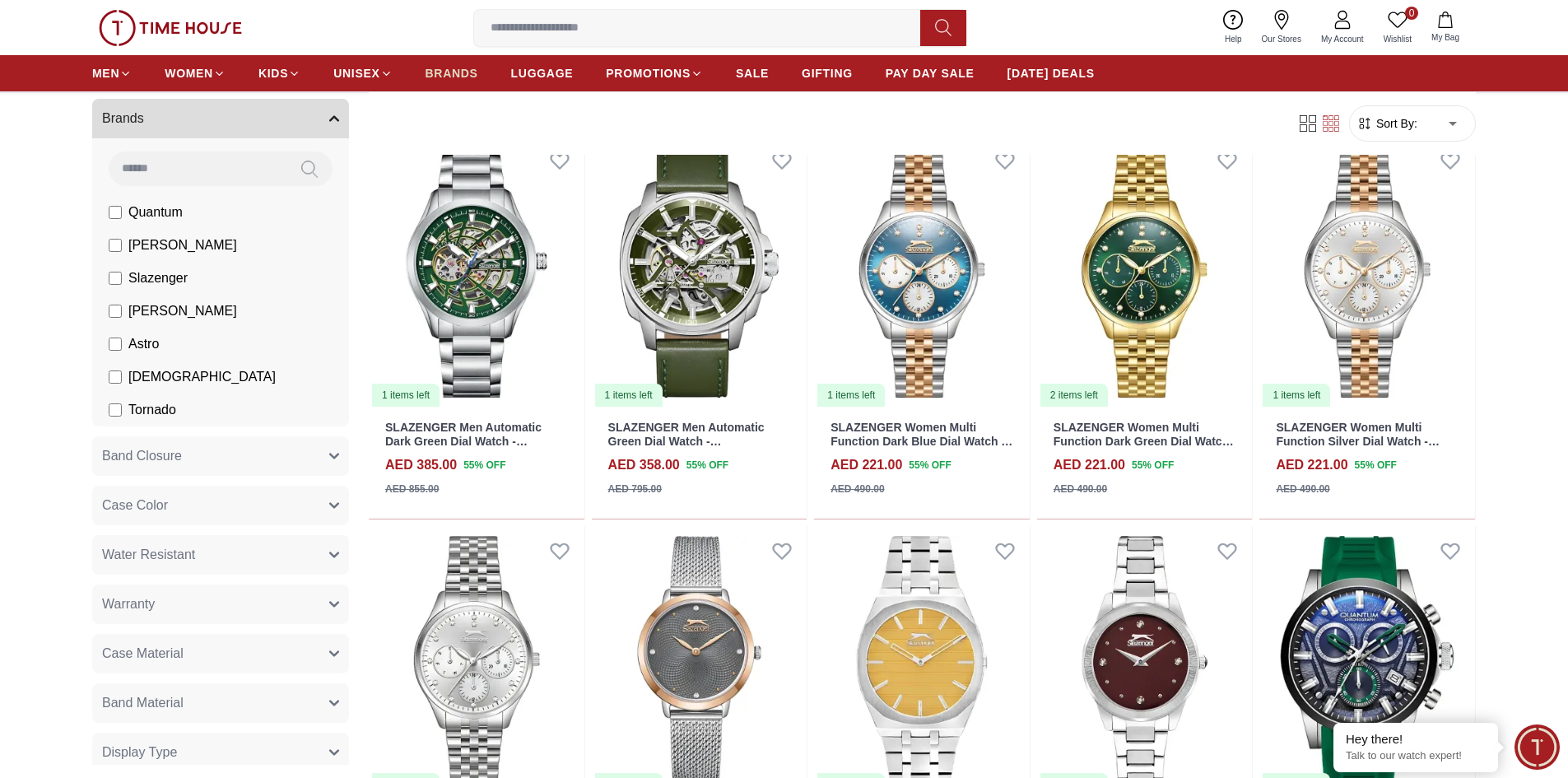
click at [448, 69] on span "BRANDS" at bounding box center [452, 73] width 53 height 17
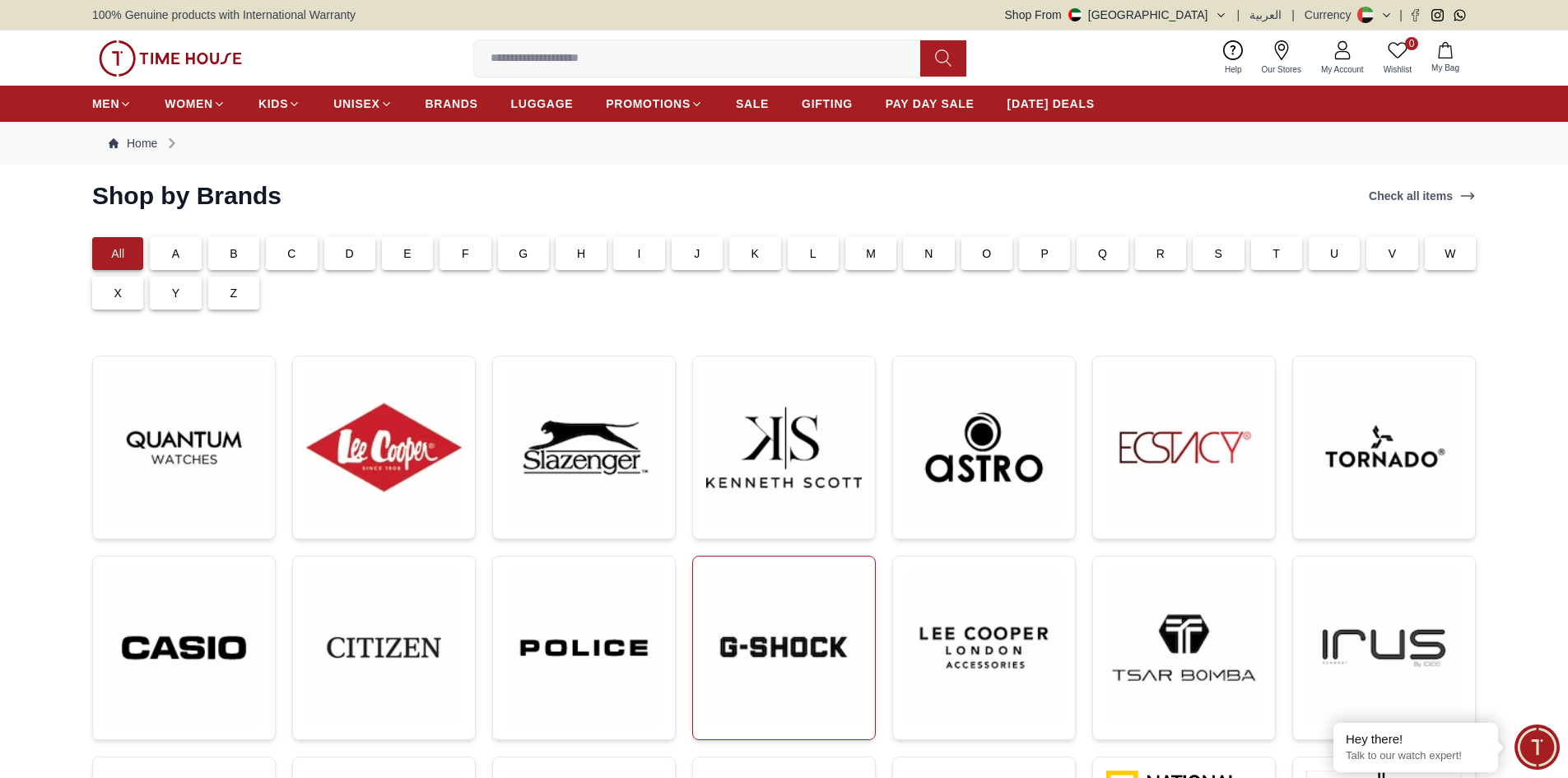
click at [774, 627] on img at bounding box center [784, 648] width 156 height 156
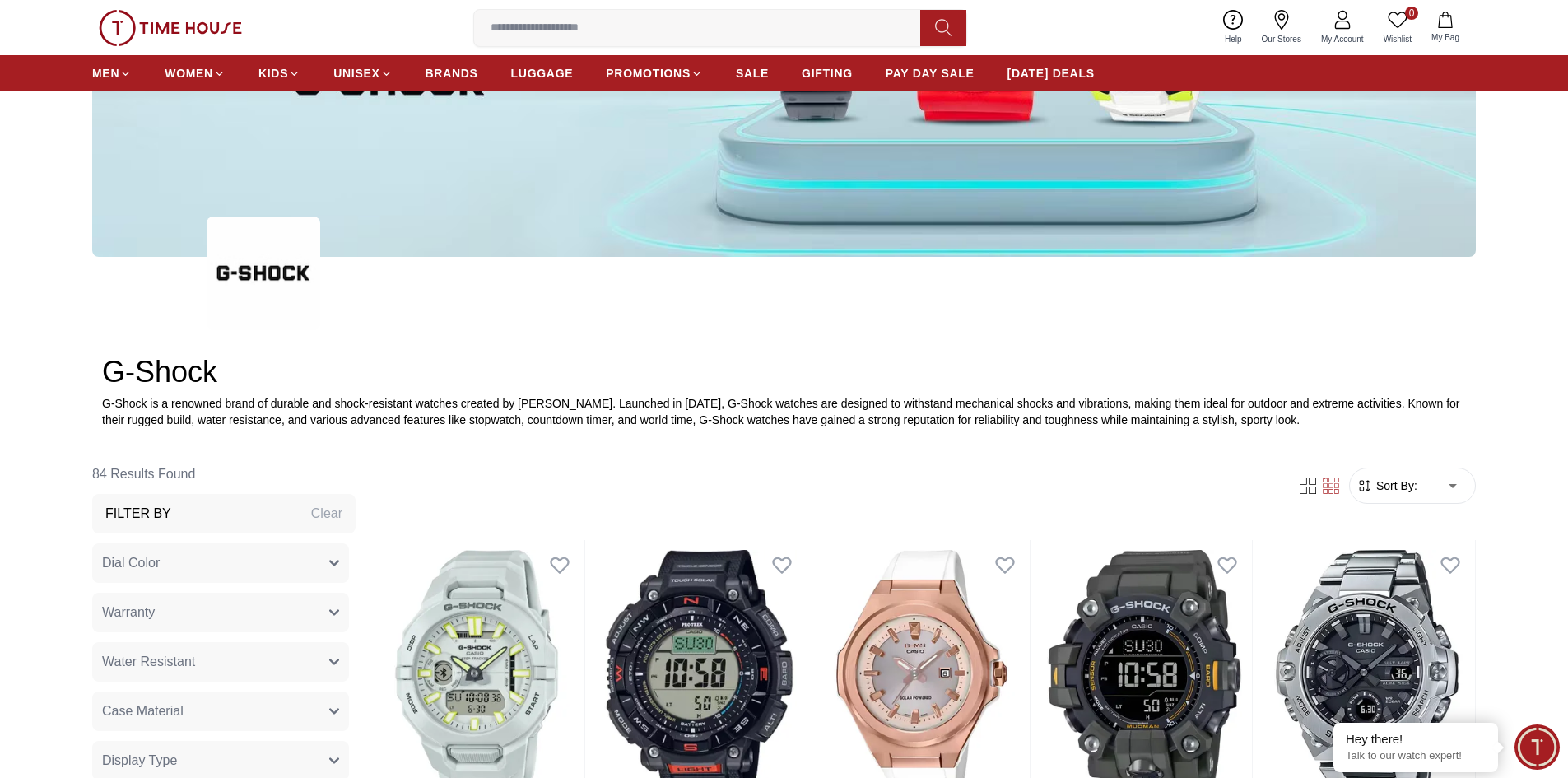
scroll to position [659, 0]
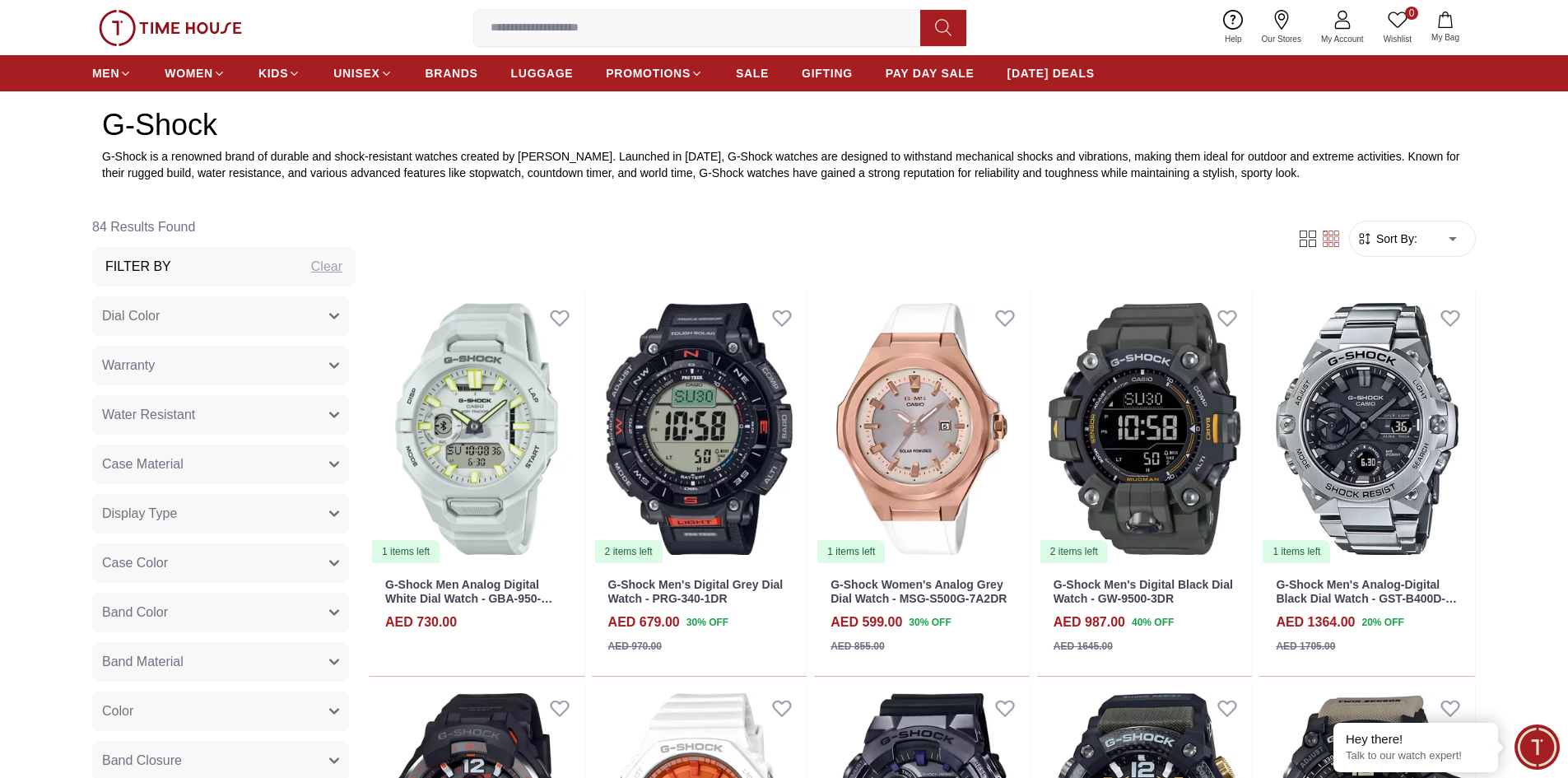
click at [1407, 241] on span "Sort By:" at bounding box center [1396, 238] width 45 height 17
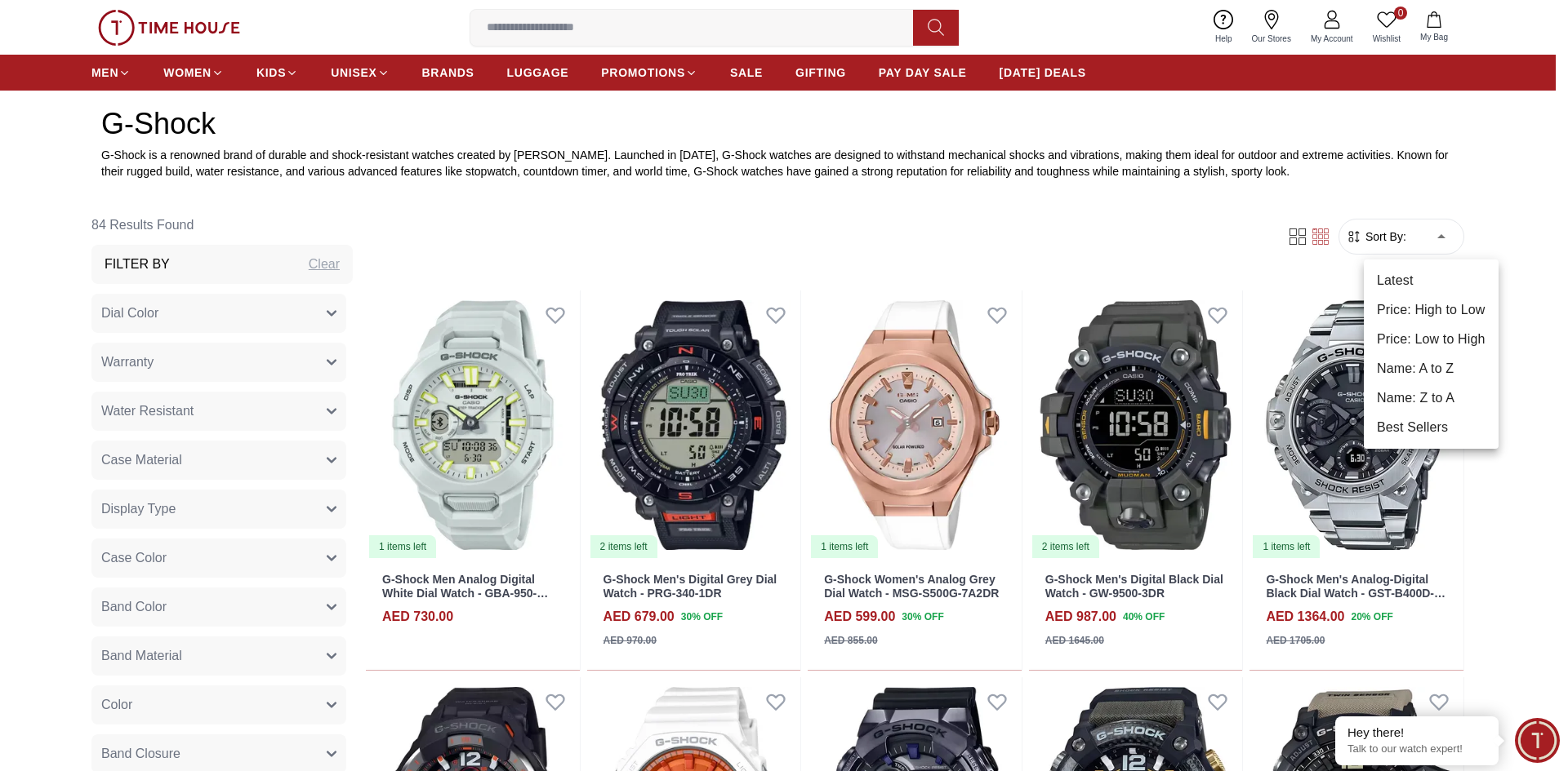
click at [1422, 340] on li "Price: Low to High" at bounding box center [1431, 340] width 134 height 30
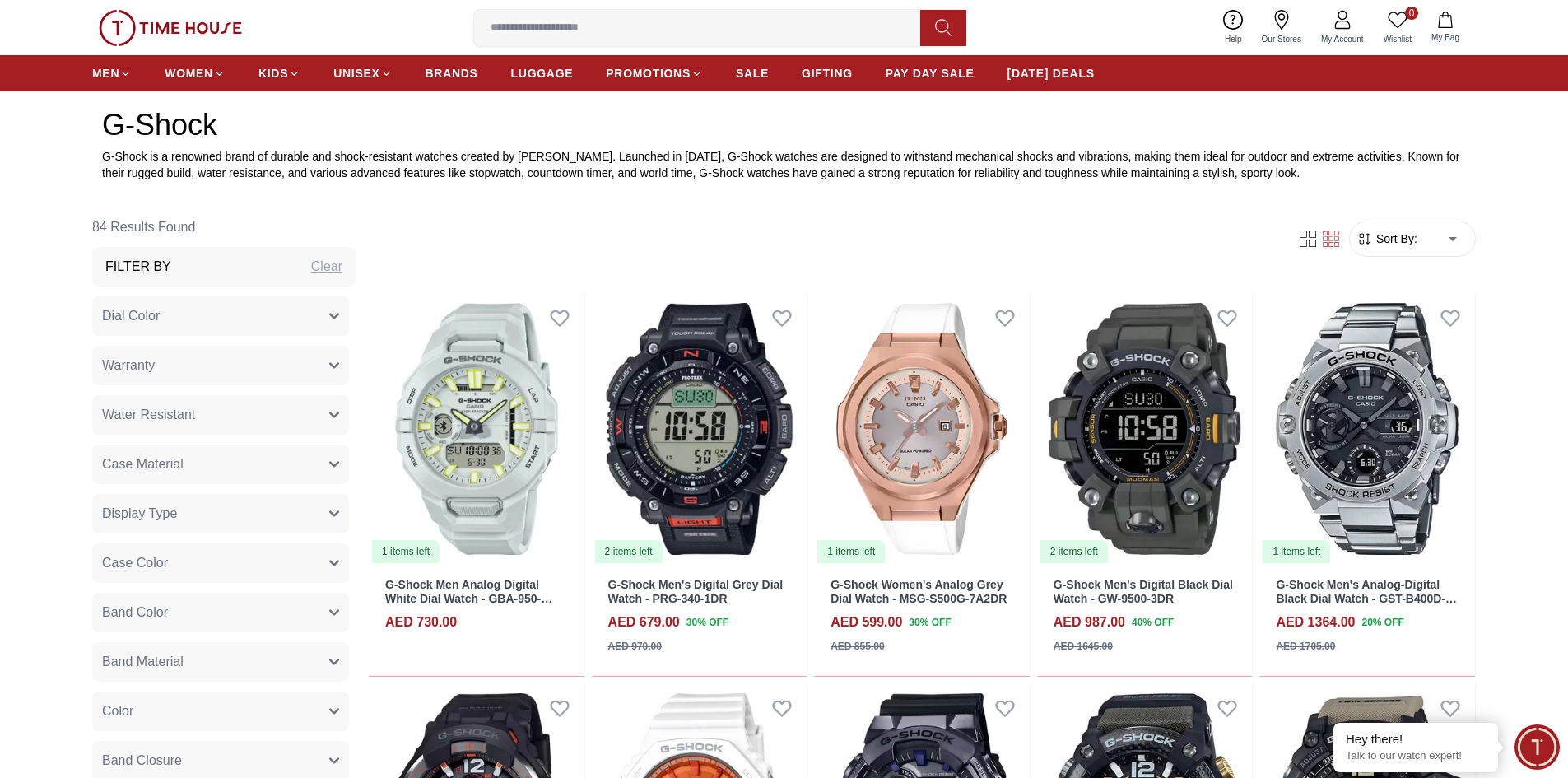
type input "*"
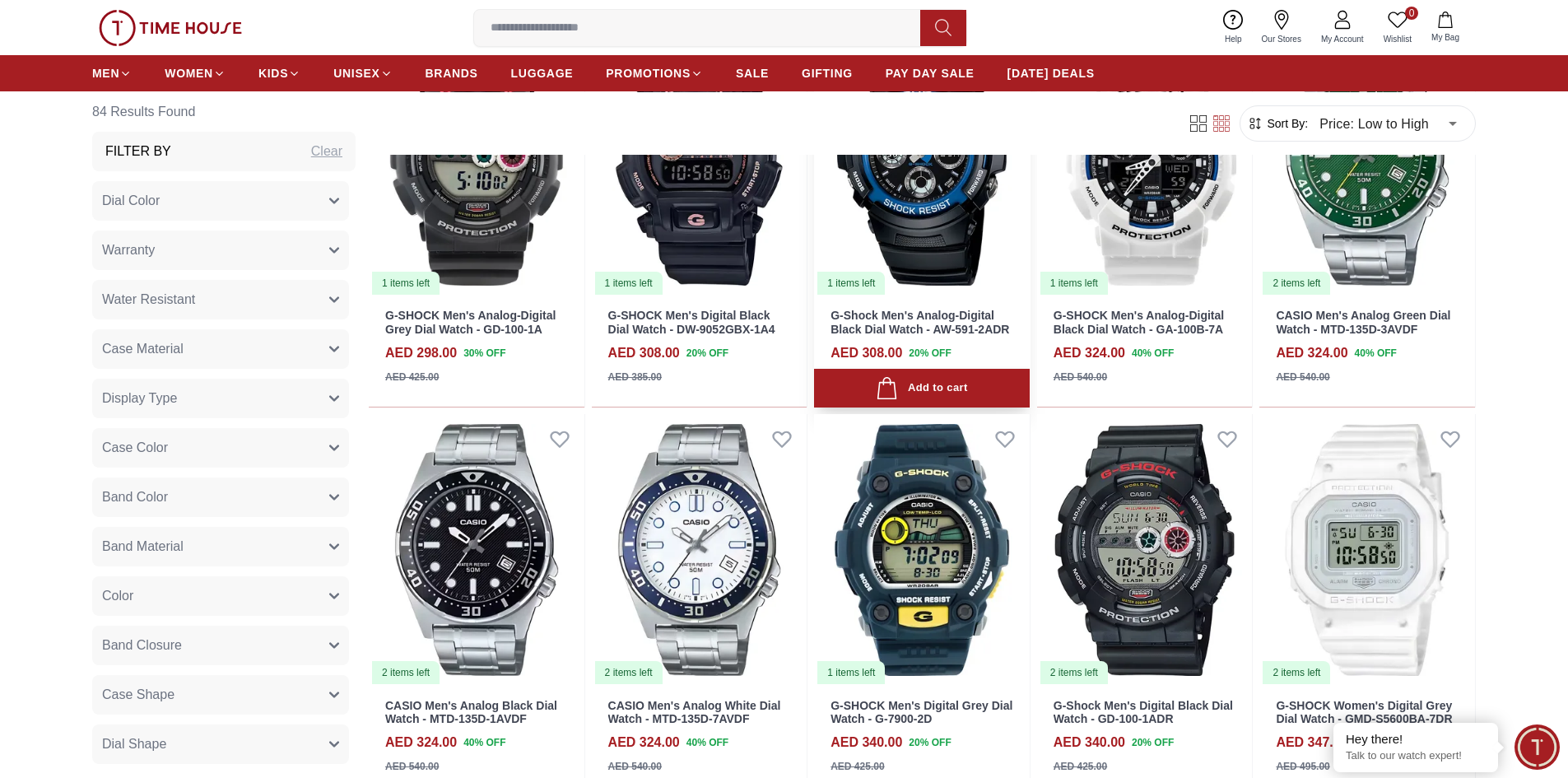
scroll to position [1153, 0]
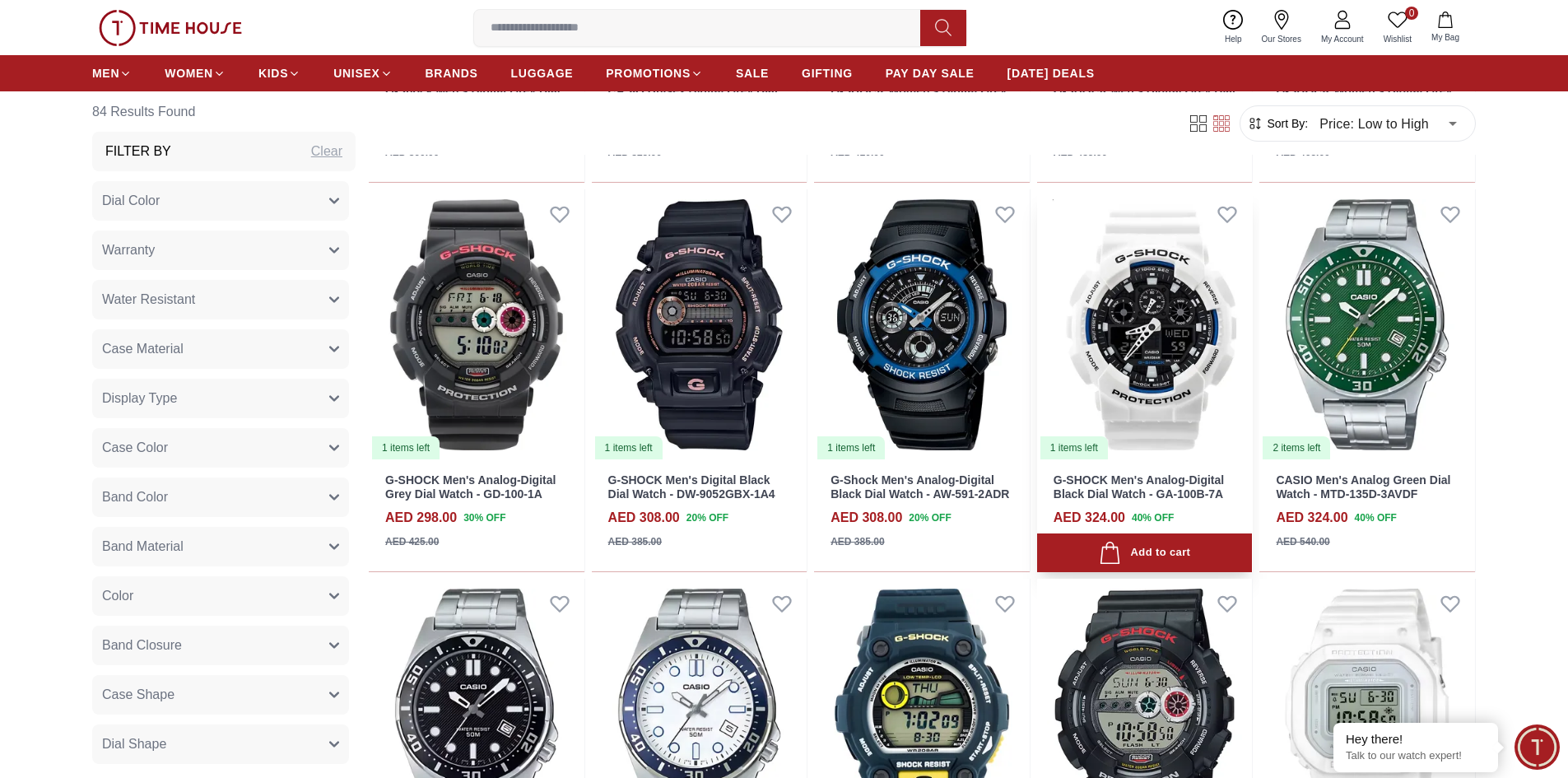
click at [1127, 485] on link "G-SHOCK Men's Analog-Digital Black Dial Watch - GA-100B-7A" at bounding box center [1138, 487] width 170 height 27
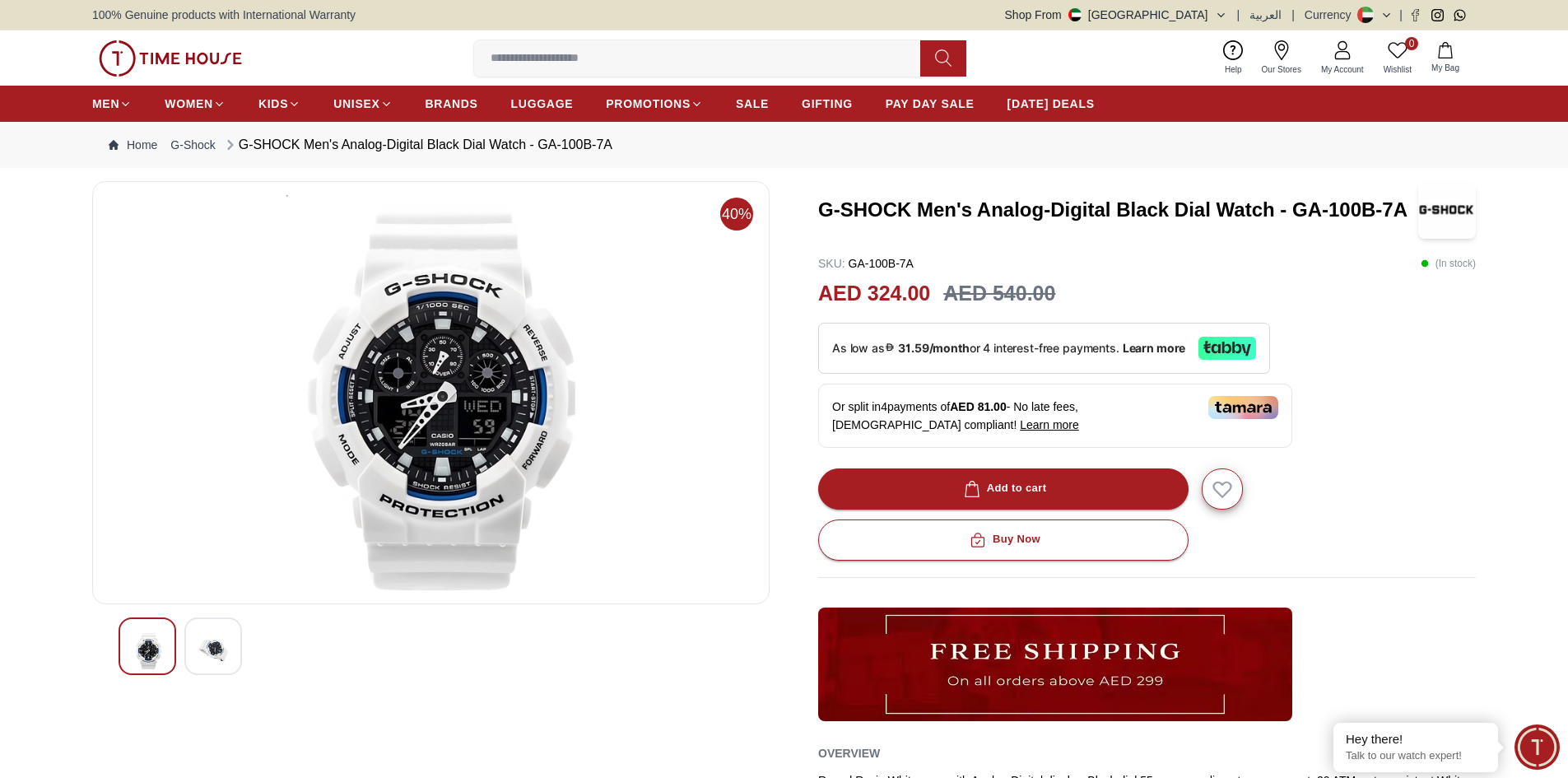
click at [217, 639] on img at bounding box center [213, 650] width 30 height 38
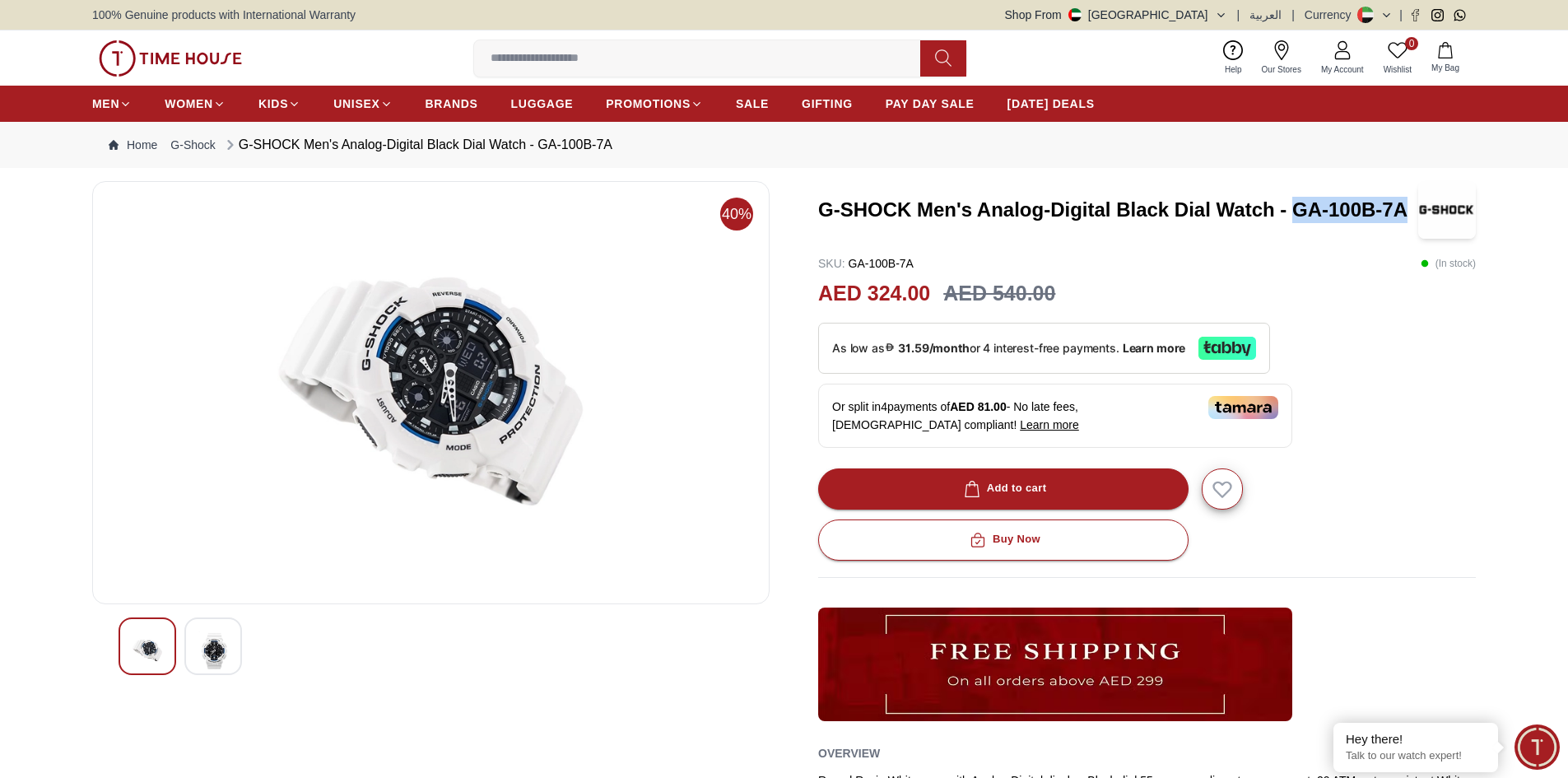
drag, startPoint x: 1296, startPoint y: 209, endPoint x: 1407, endPoint y: 210, distance: 111.0
click at [1407, 210] on h3 "G-SHOCK Men's Analog-Digital Black Dial Watch - GA-100B-7A" at bounding box center [1118, 209] width 600 height 26
copy h3 "GA-100B-7A"
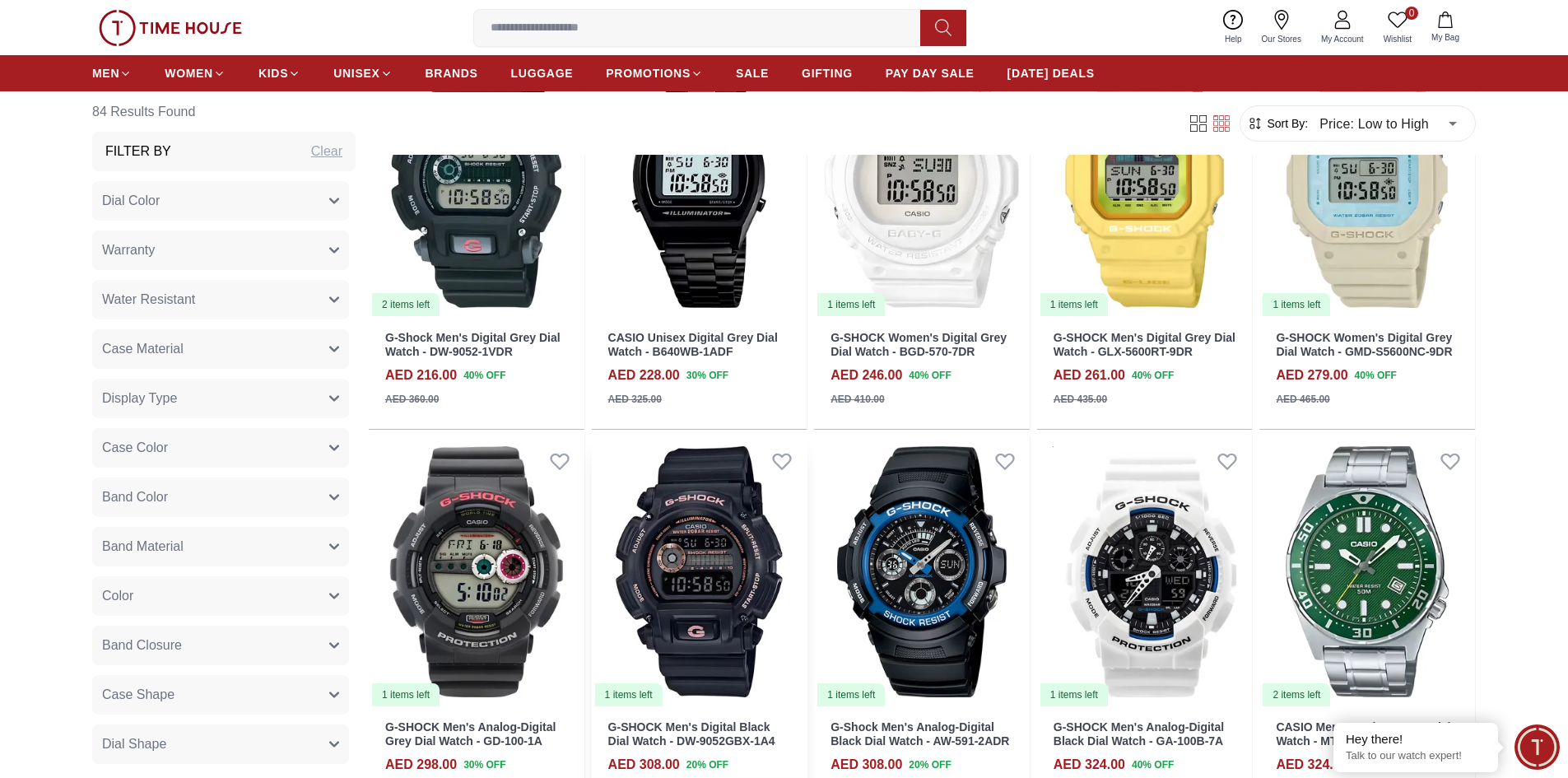
scroll to position [1071, 0]
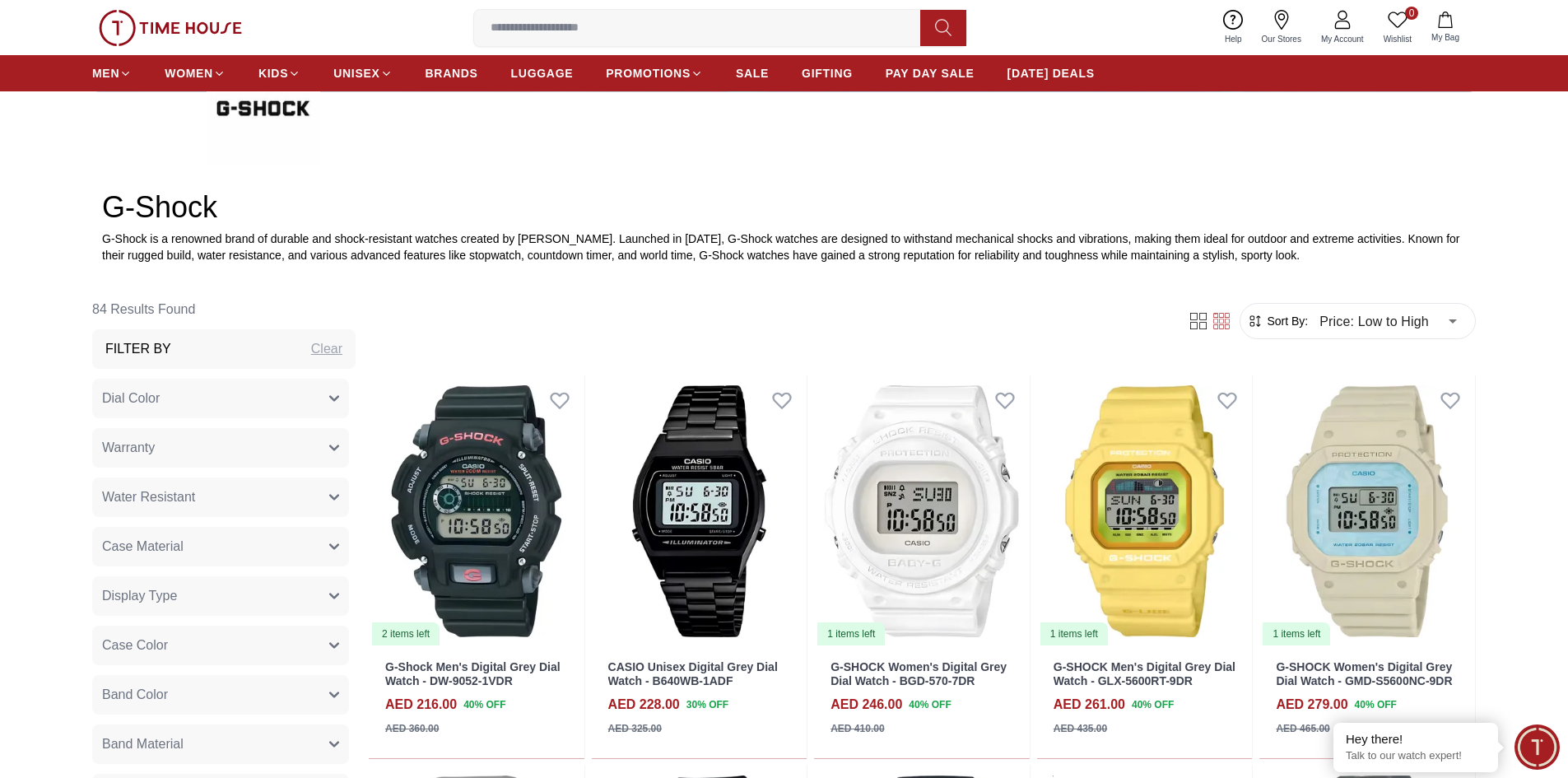
scroll to position [412, 0]
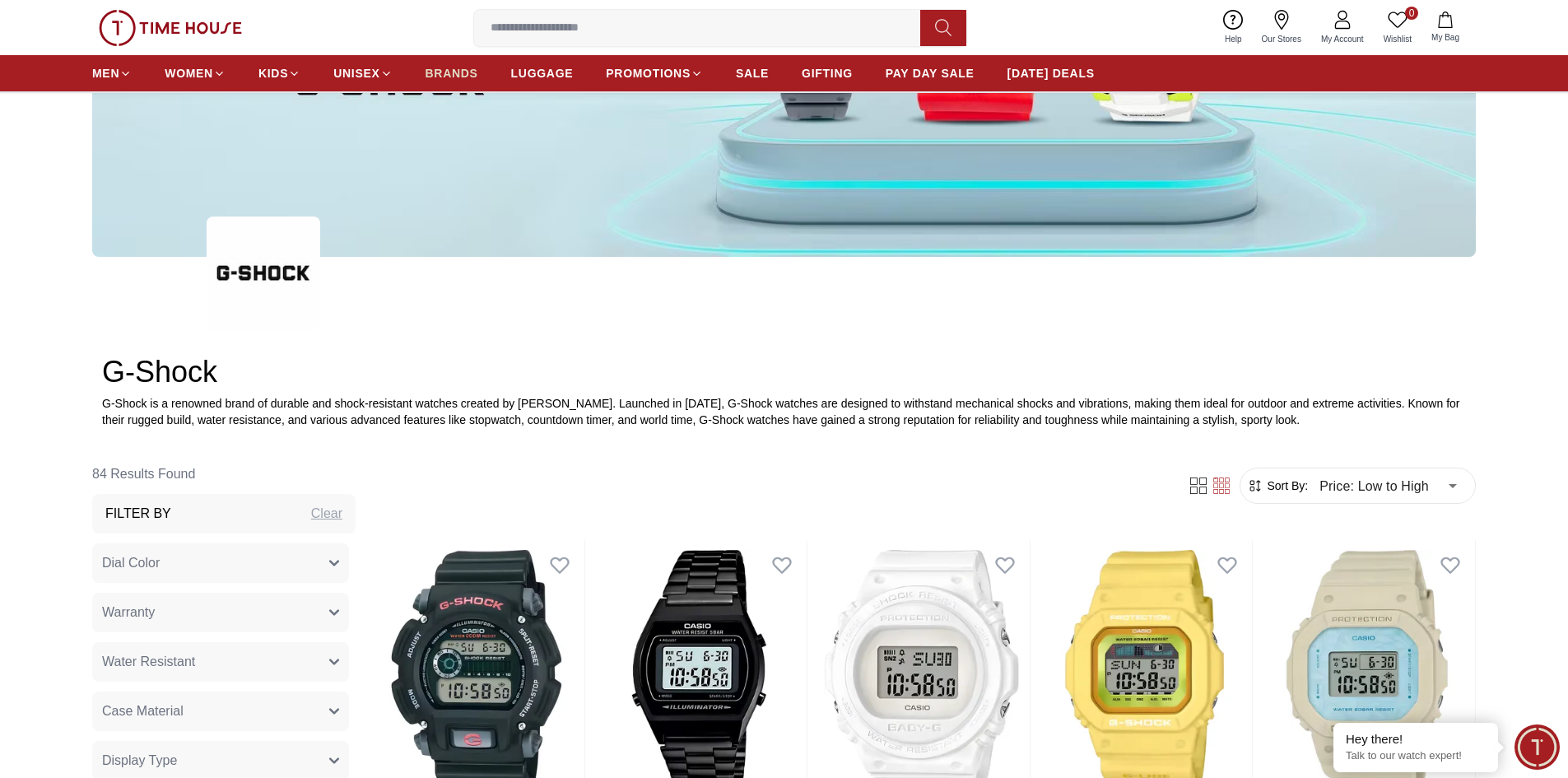
click at [446, 65] on span "BRANDS" at bounding box center [452, 73] width 53 height 17
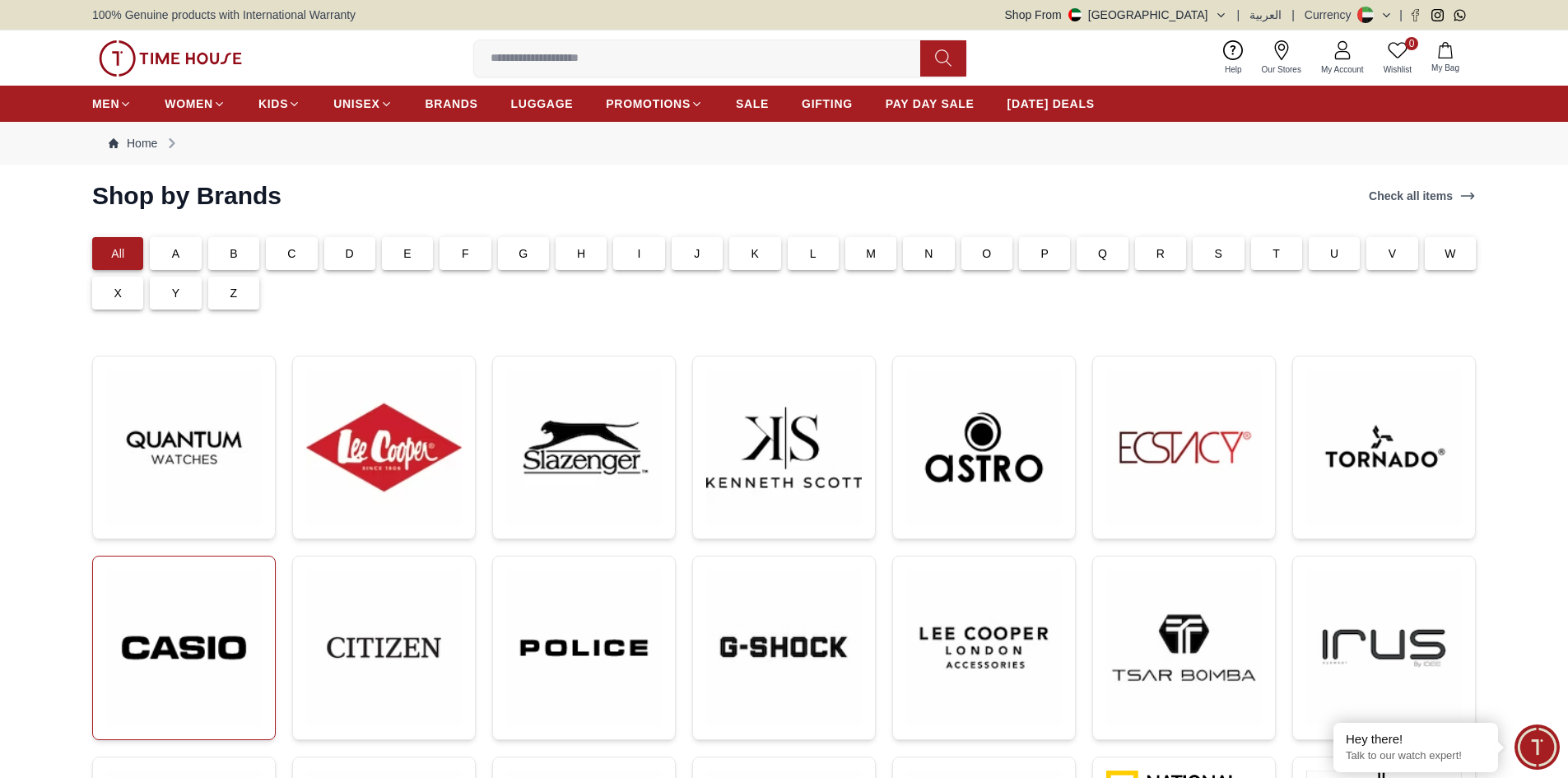
click at [193, 637] on img at bounding box center [184, 648] width 156 height 157
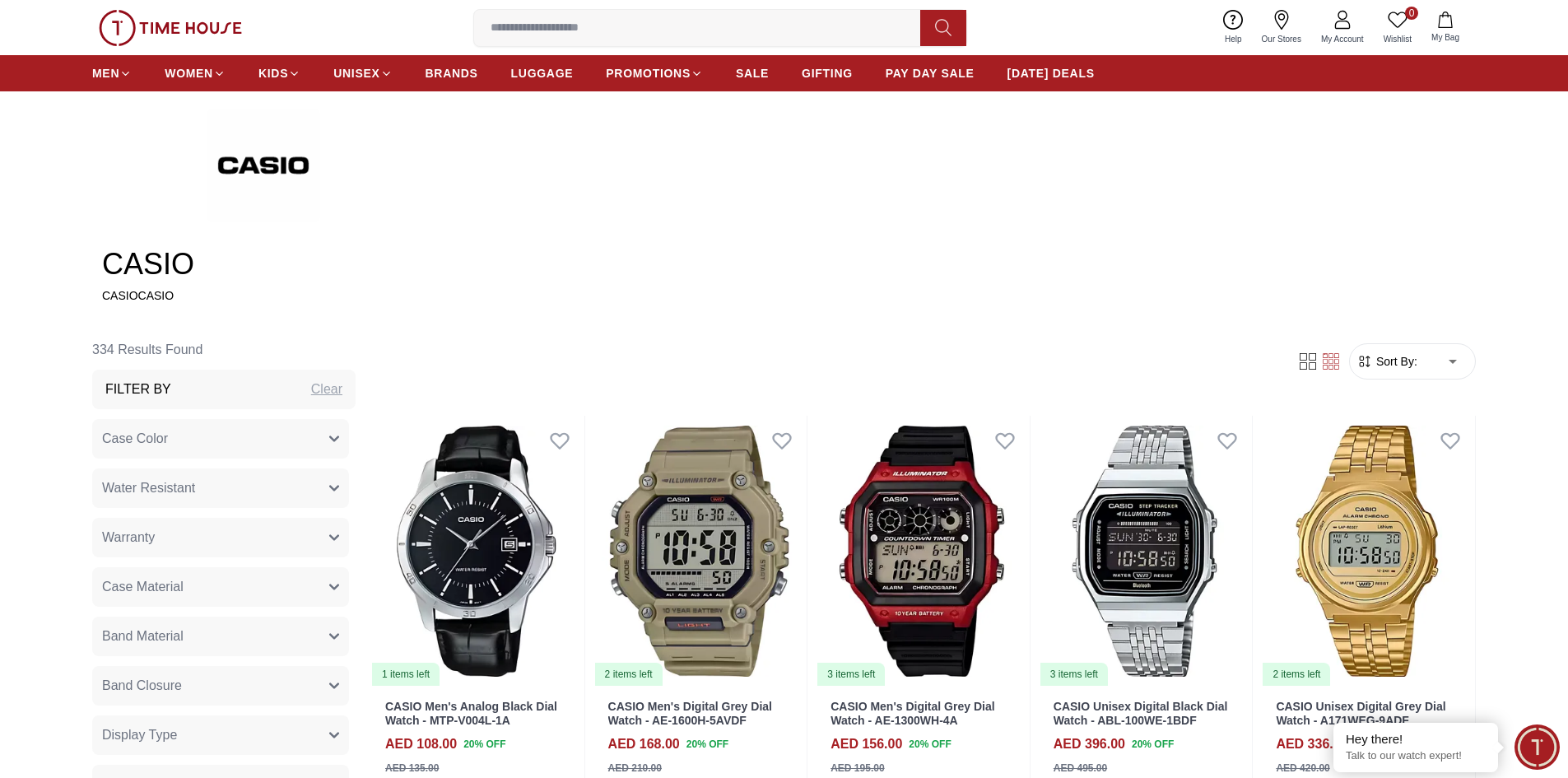
scroll to position [659, 0]
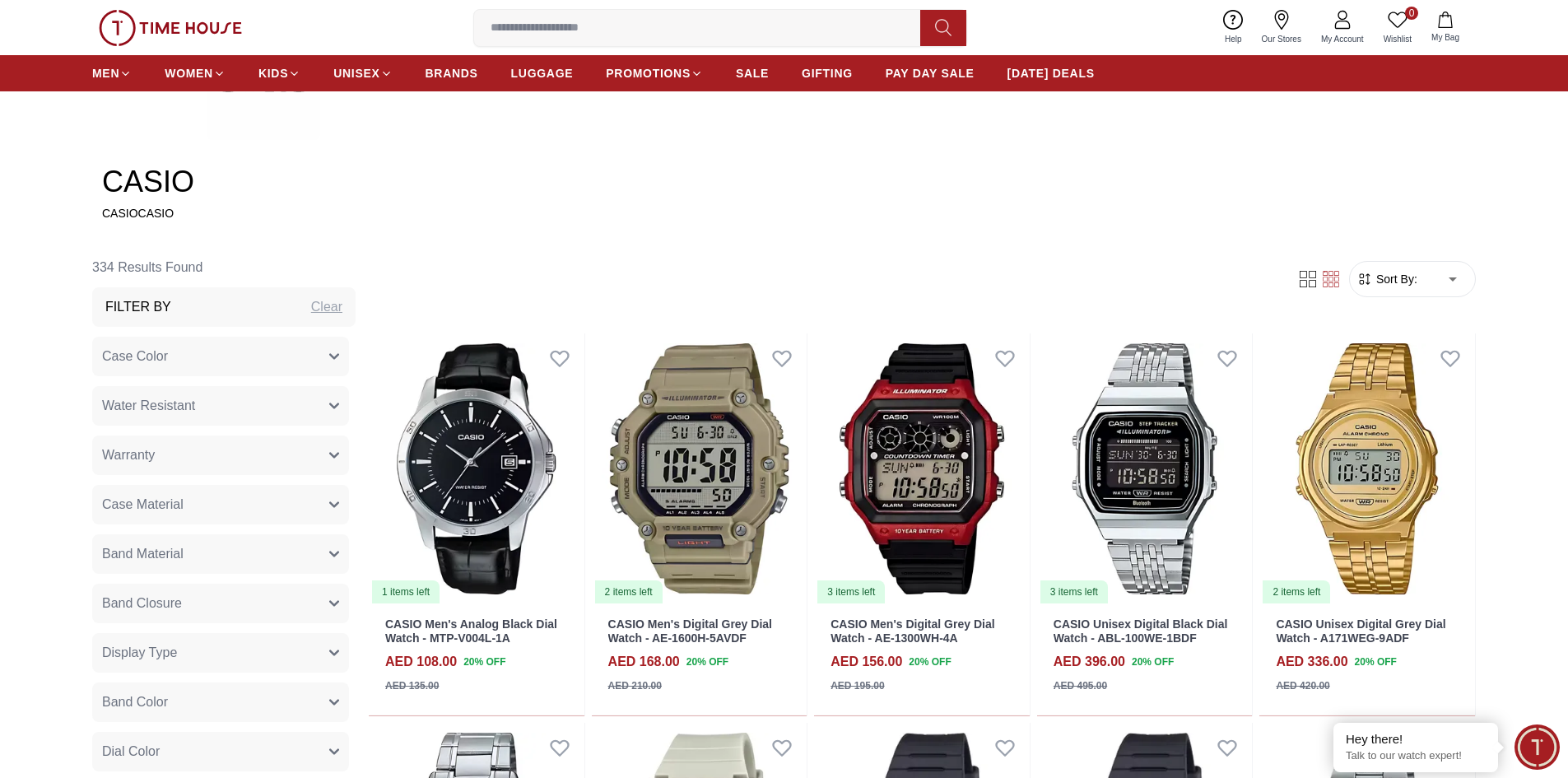
click at [1410, 281] on span "Sort By:" at bounding box center [1396, 279] width 45 height 17
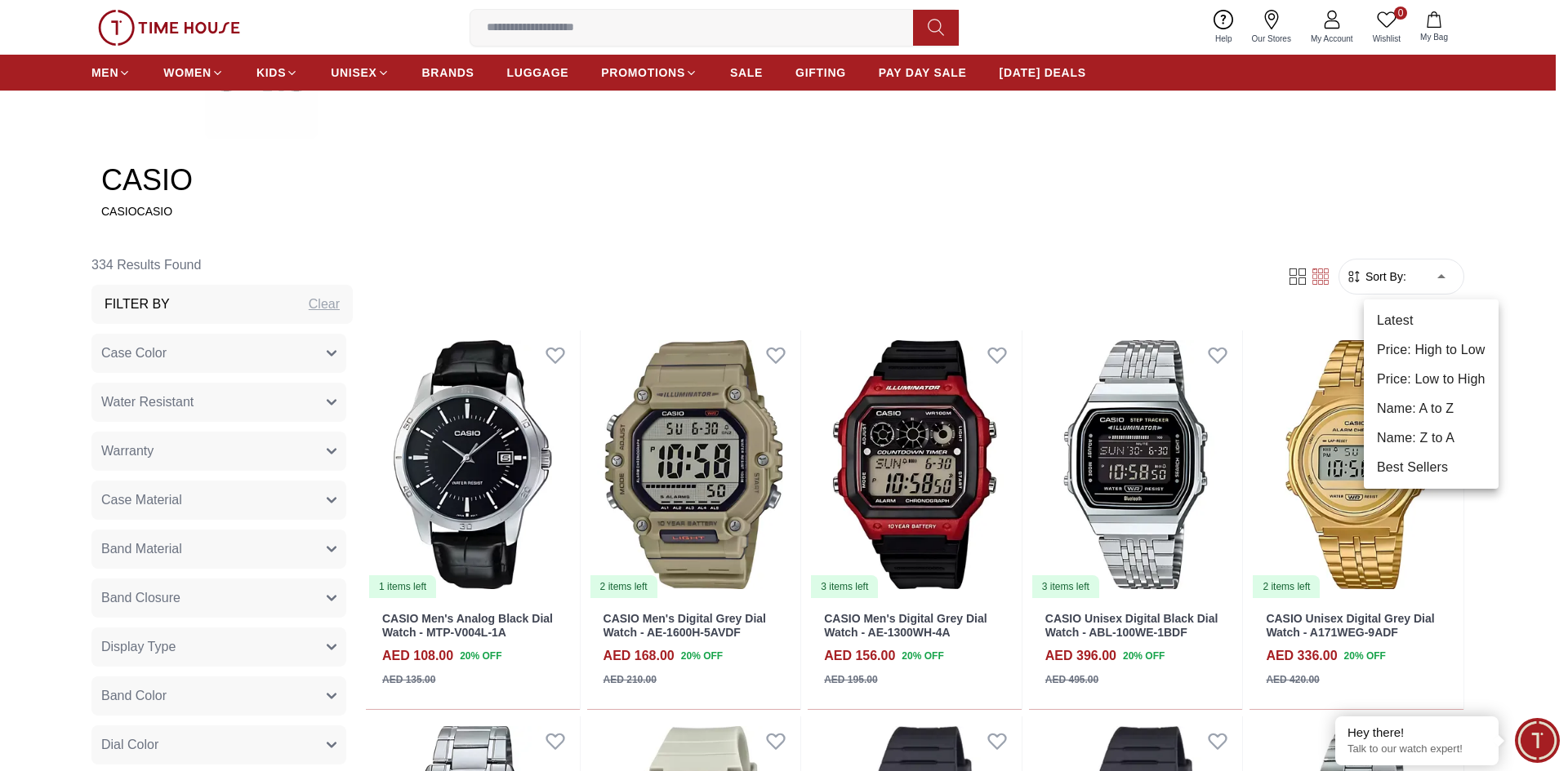
click at [1428, 383] on li "Price: Low to High" at bounding box center [1431, 380] width 134 height 30
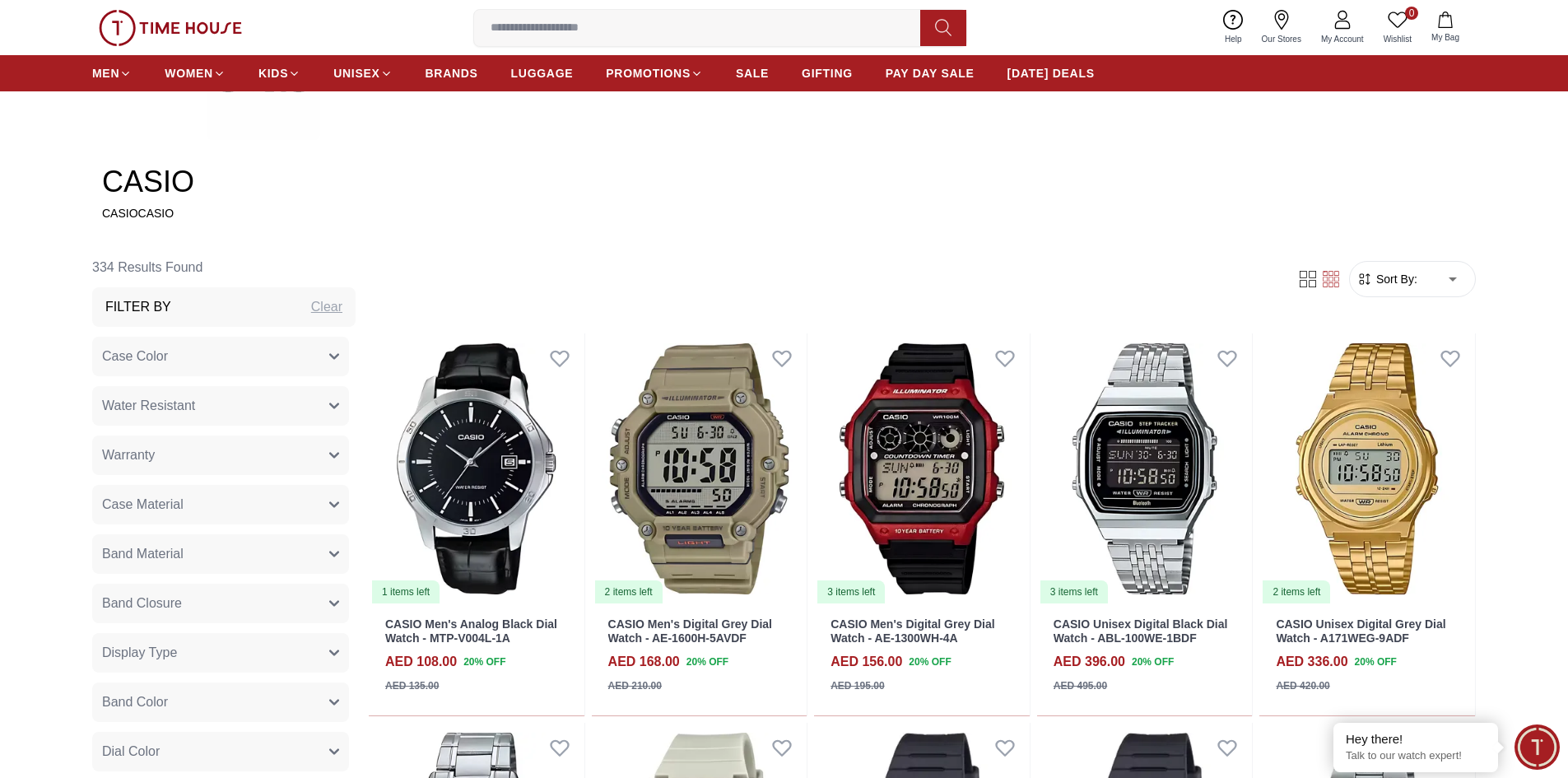
type input "*"
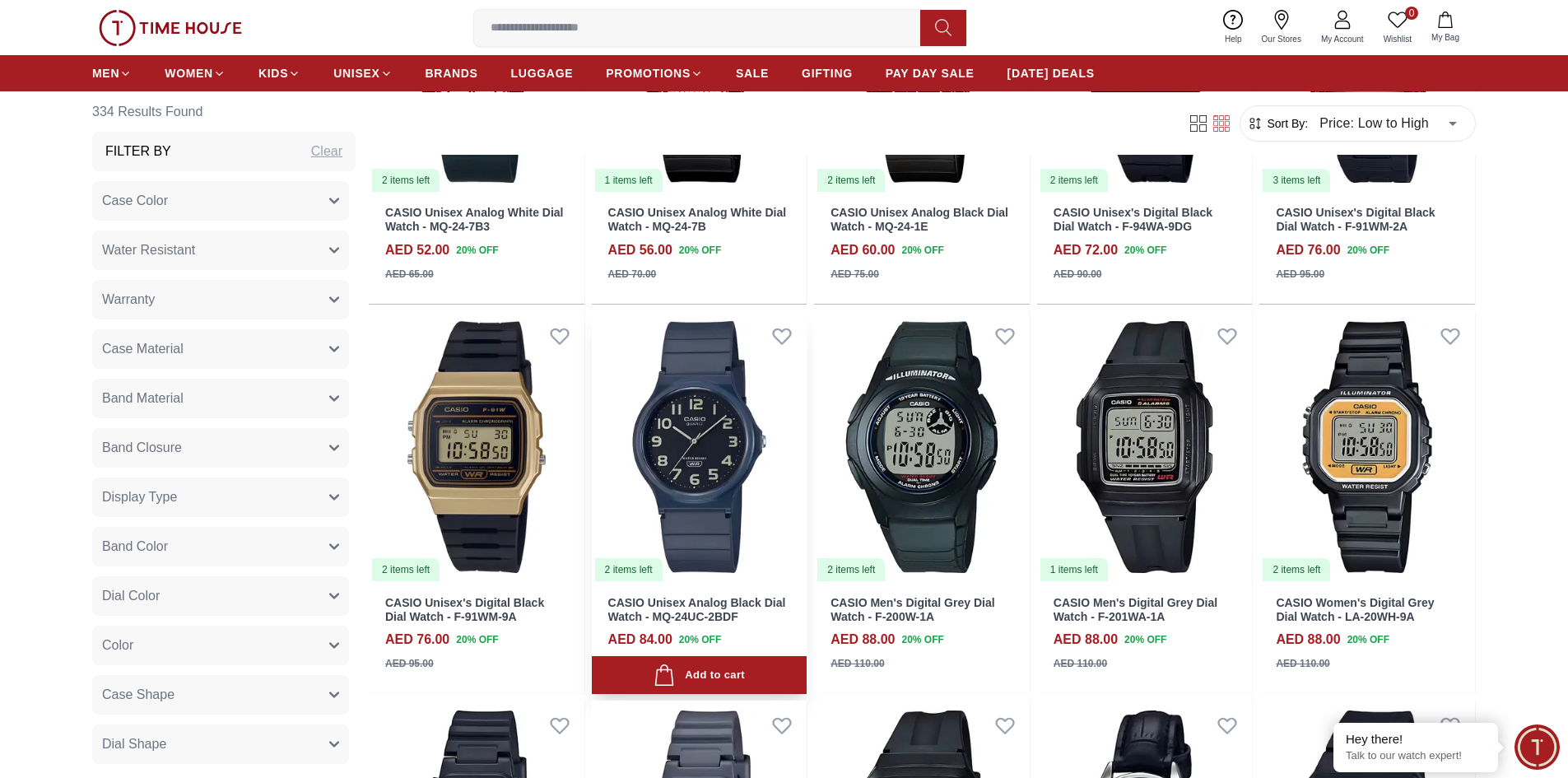
scroll to position [906, 0]
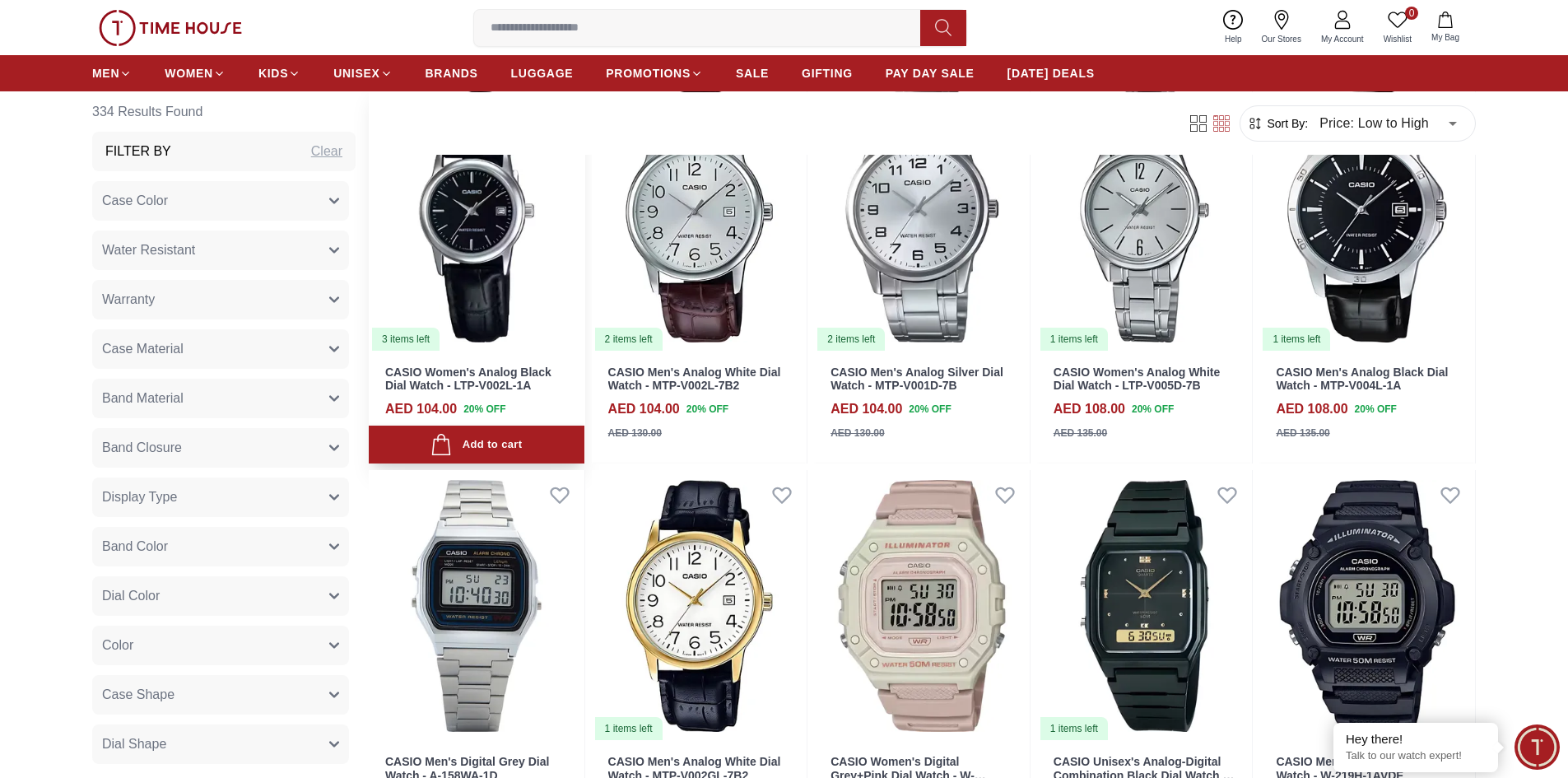
scroll to position [2636, 0]
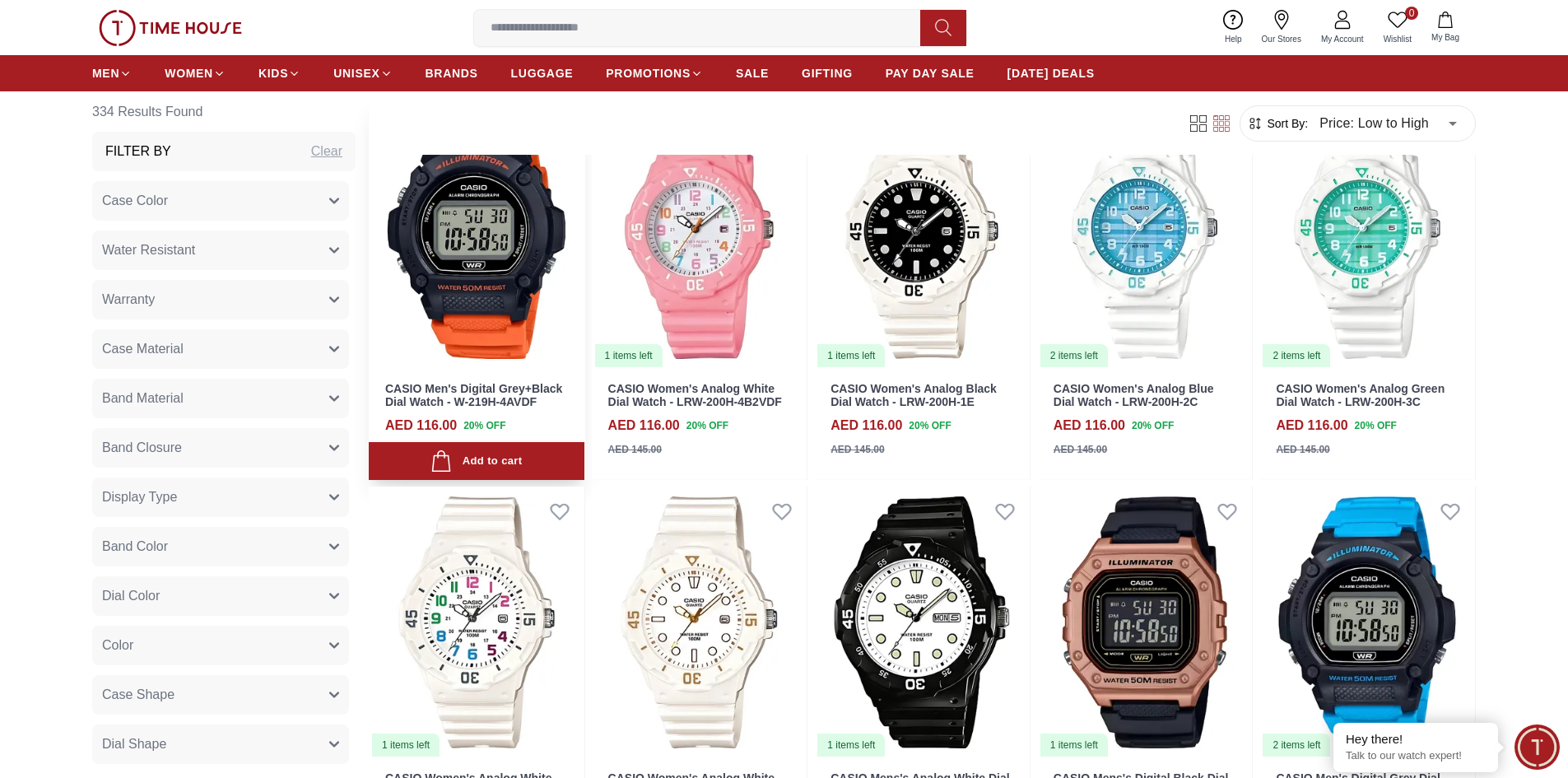
scroll to position [3789, 0]
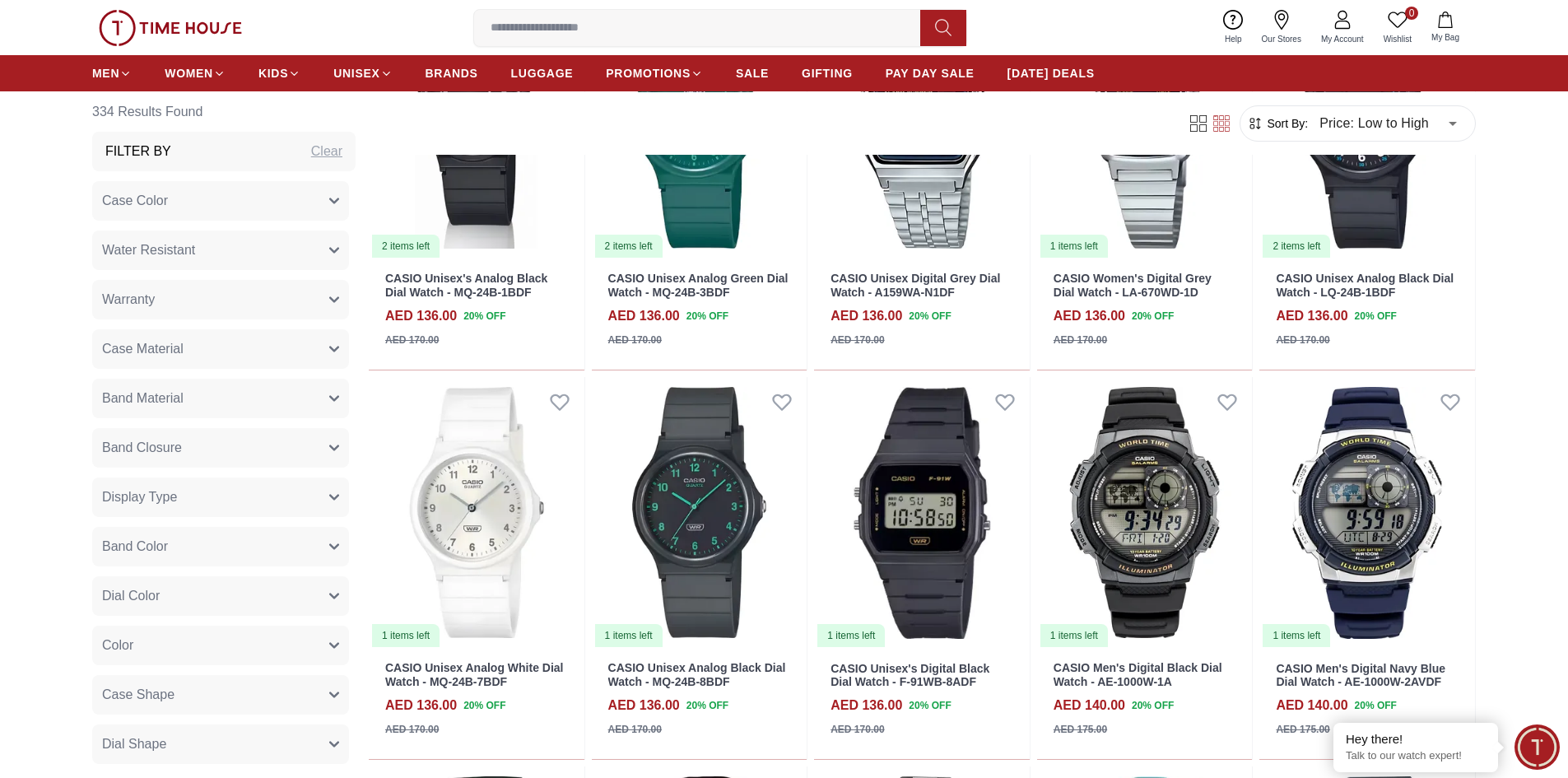
scroll to position [5766, 0]
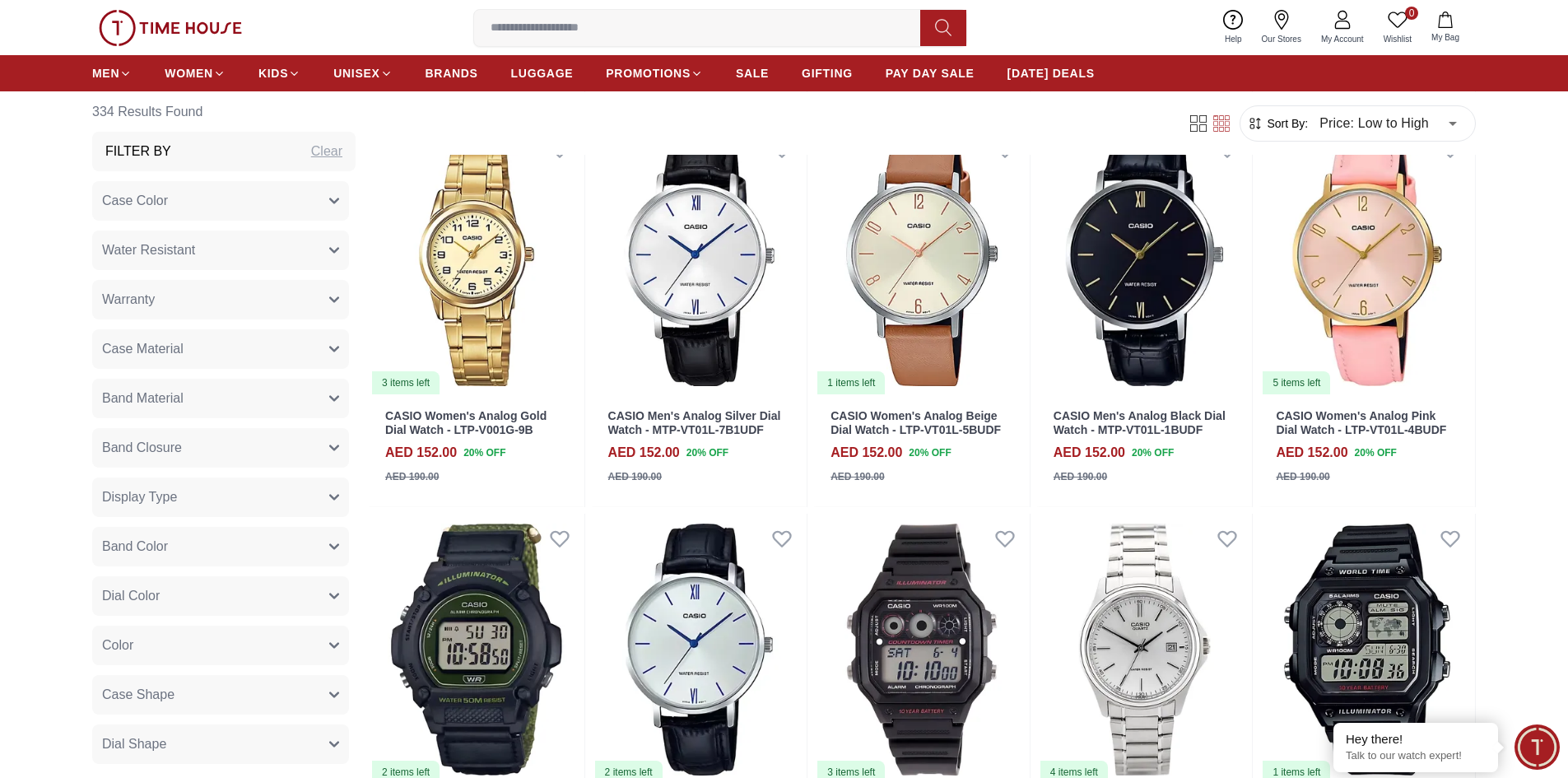
scroll to position [7661, 0]
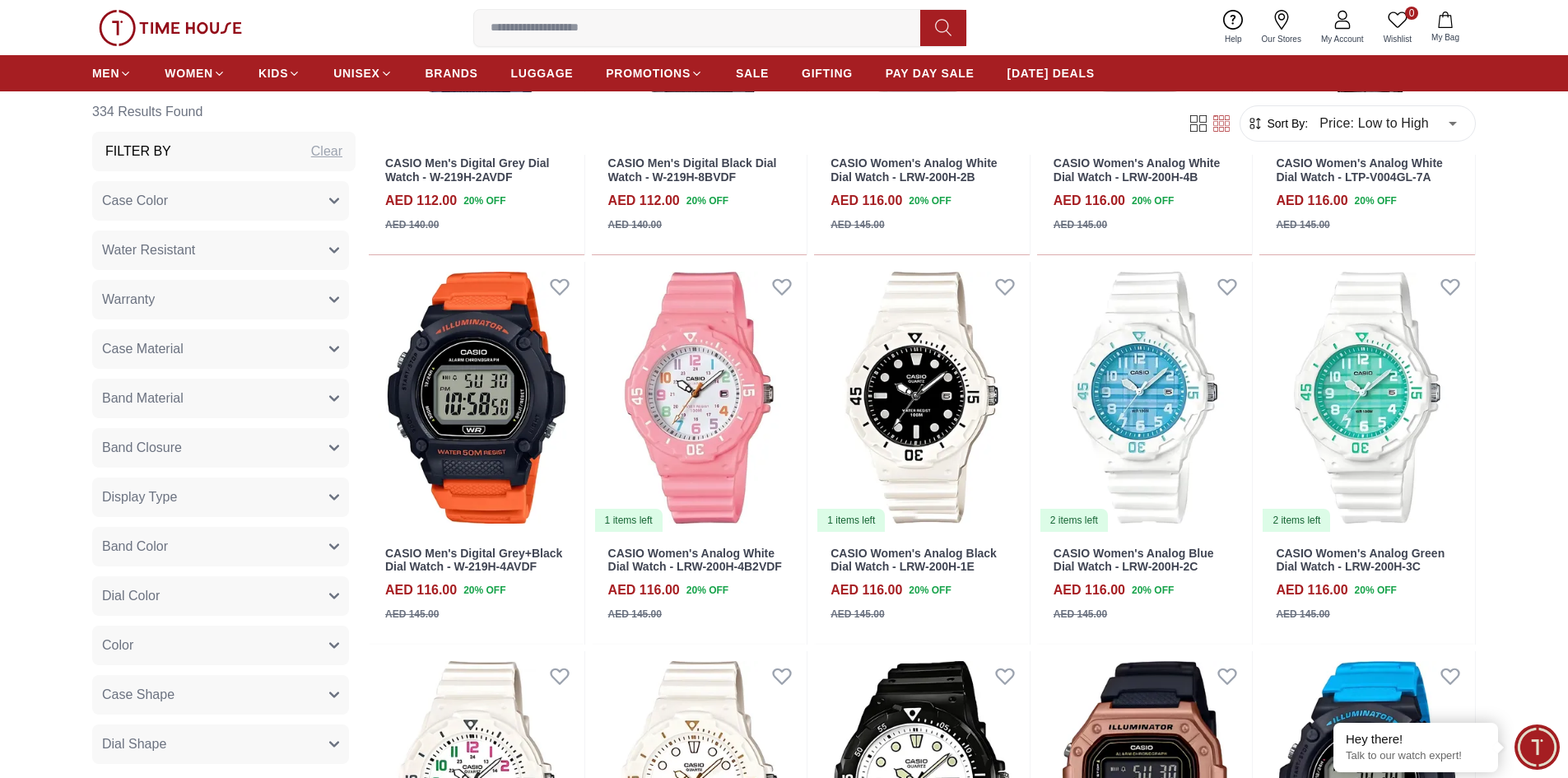
scroll to position [1812, 0]
